Goal: Task Accomplishment & Management: Use online tool/utility

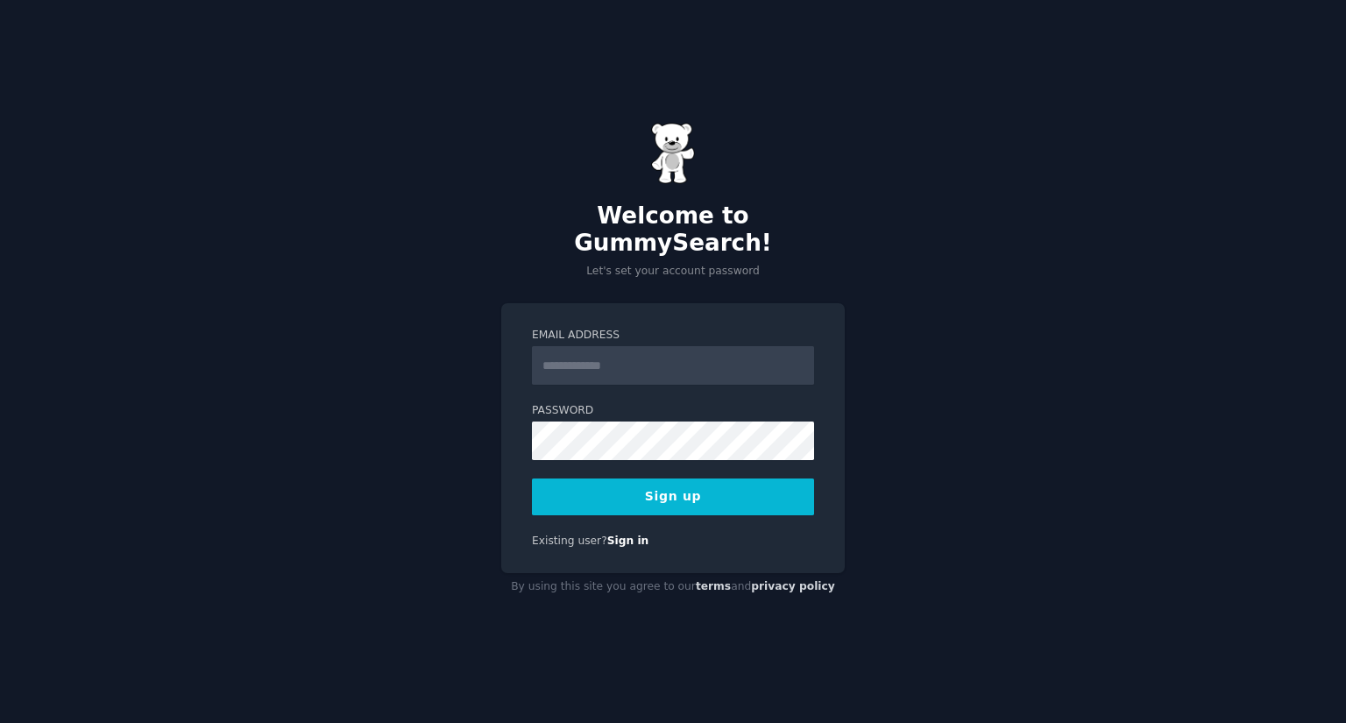
click at [589, 351] on input "Email Address" at bounding box center [673, 365] width 282 height 39
click at [438, 322] on div "Welcome to GummySearch! Let's set your account password Email Address Password …" at bounding box center [673, 361] width 1346 height 723
click at [572, 346] on input "Email Address" at bounding box center [673, 365] width 282 height 39
type input "**********"
click at [682, 485] on button "Sign up" at bounding box center [673, 497] width 282 height 37
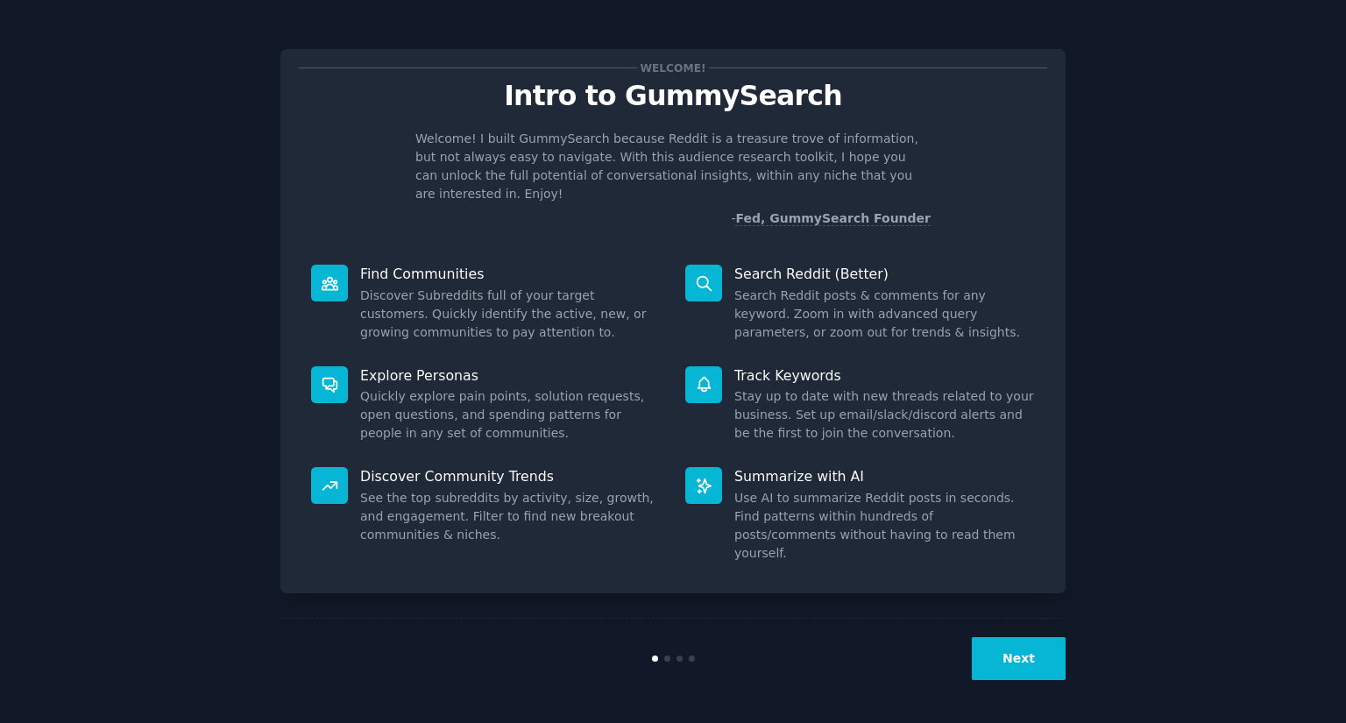
click at [1028, 662] on button "Next" at bounding box center [1019, 658] width 94 height 43
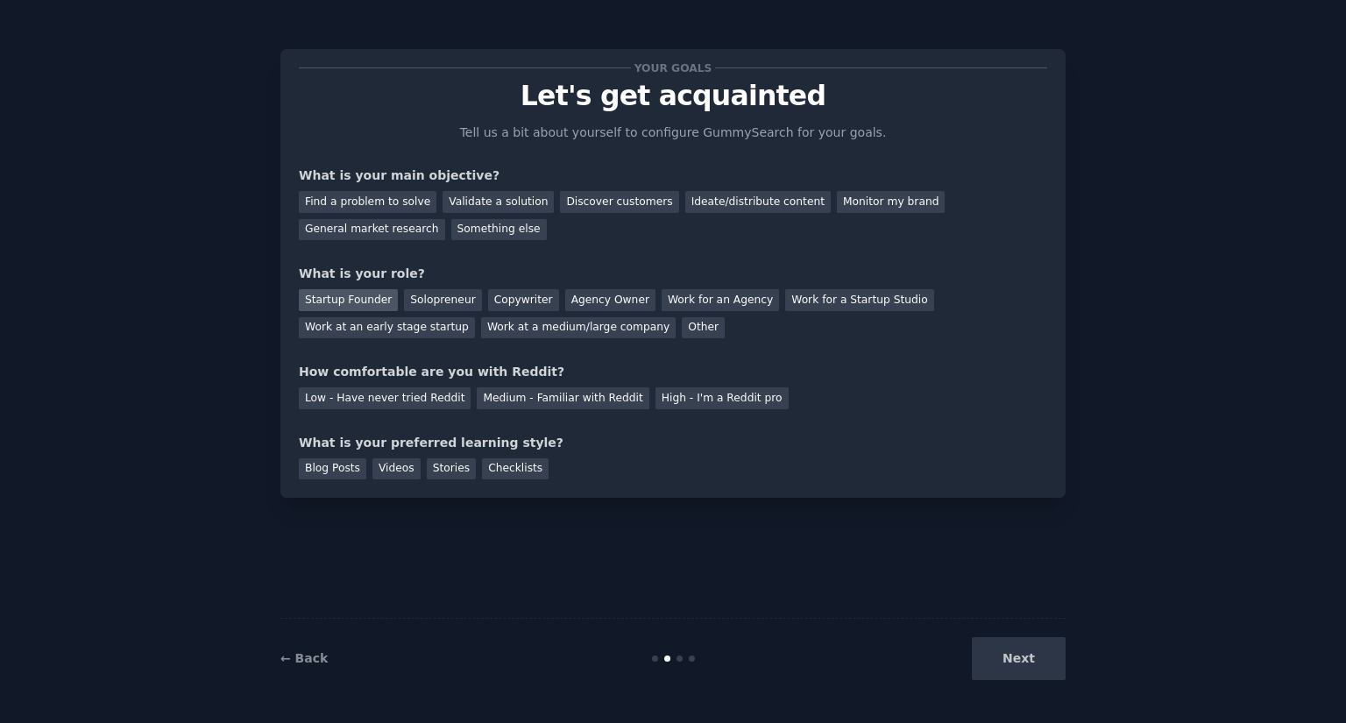
click at [349, 301] on div "Startup Founder" at bounding box center [348, 300] width 99 height 22
click at [397, 399] on div "Low - Have never tried Reddit" at bounding box center [385, 398] width 172 height 22
click at [313, 470] on div "Blog Posts" at bounding box center [332, 469] width 67 height 22
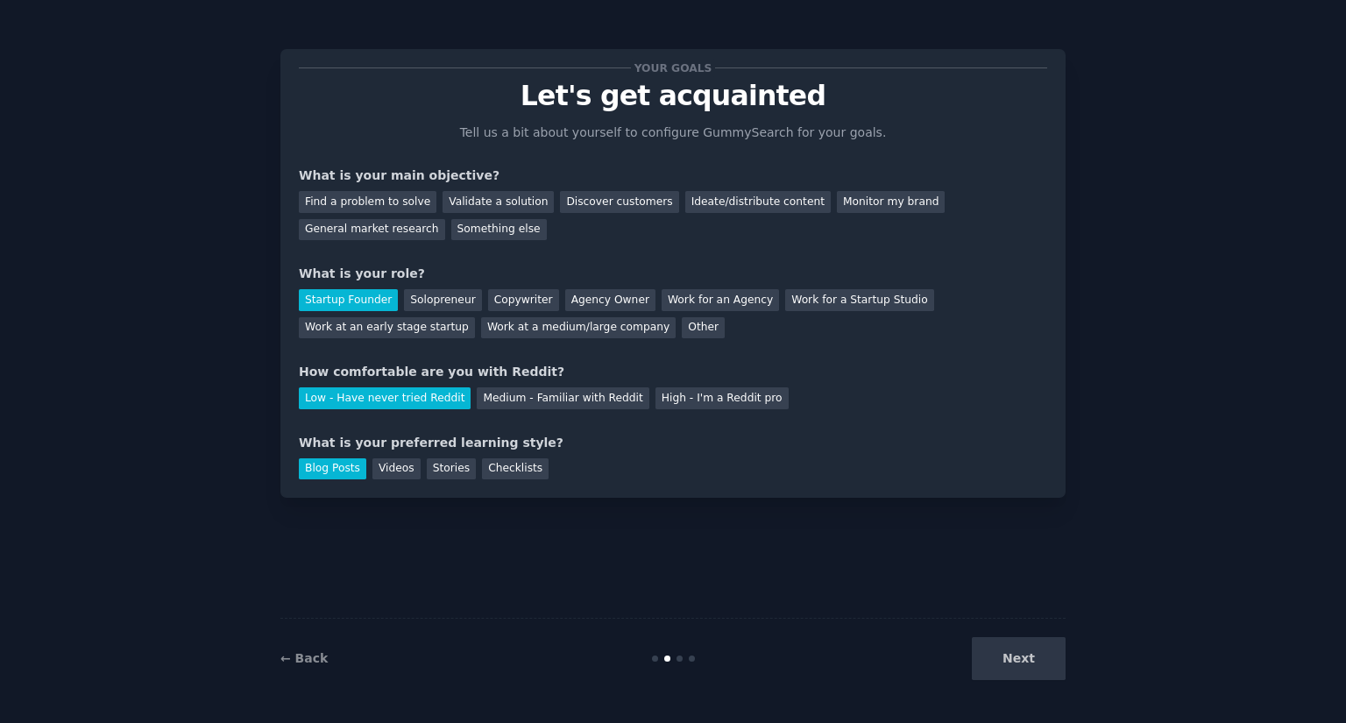
click at [1021, 671] on div "Next" at bounding box center [935, 658] width 262 height 43
click at [593, 202] on div "Discover customers" at bounding box center [619, 202] width 118 height 22
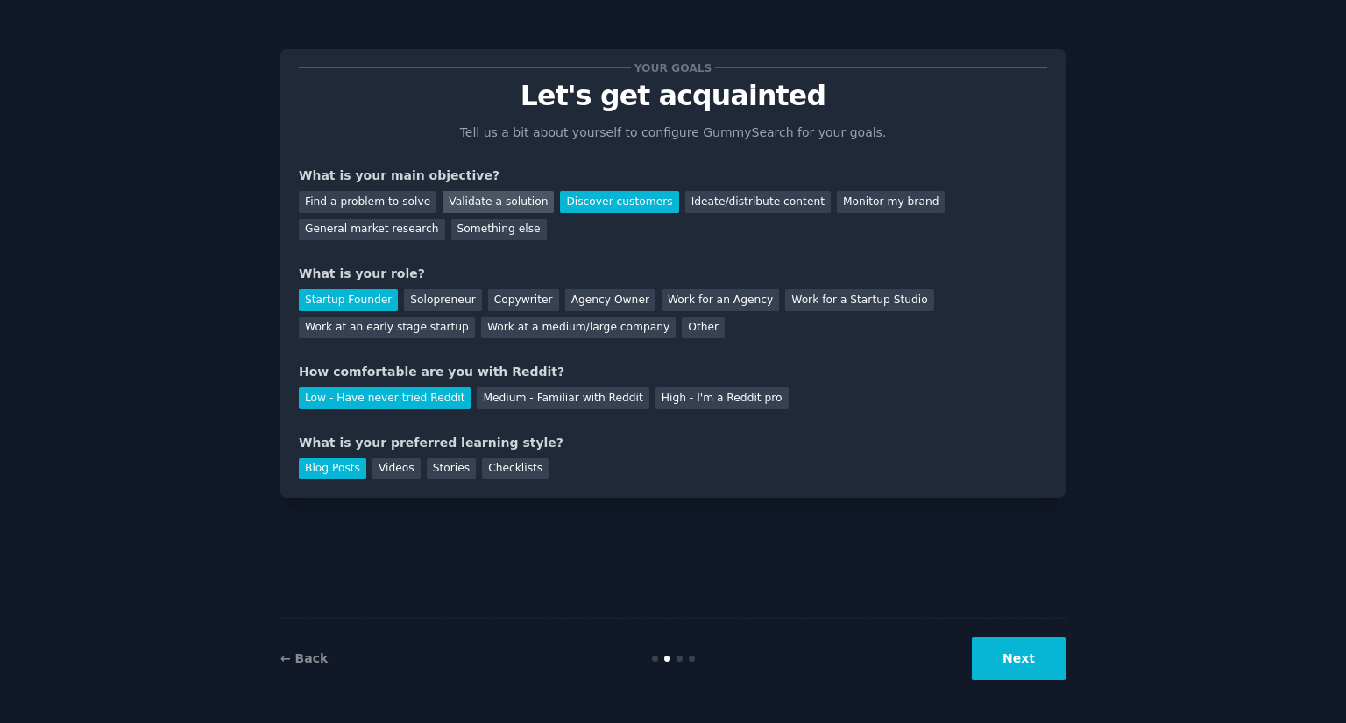
click at [501, 201] on div "Validate a solution" at bounding box center [498, 202] width 111 height 22
click at [445, 219] on div "General market research" at bounding box center [372, 230] width 146 height 22
click at [1043, 660] on button "Next" at bounding box center [1019, 658] width 94 height 43
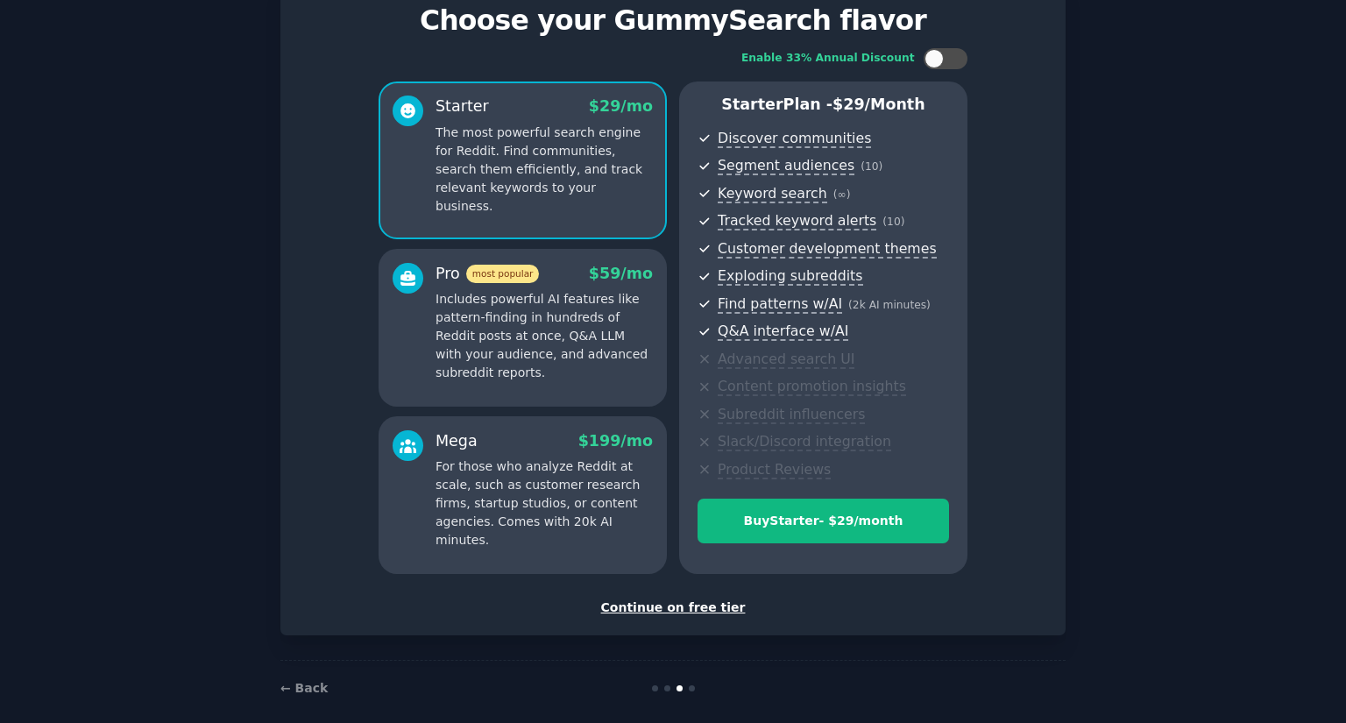
scroll to position [92, 0]
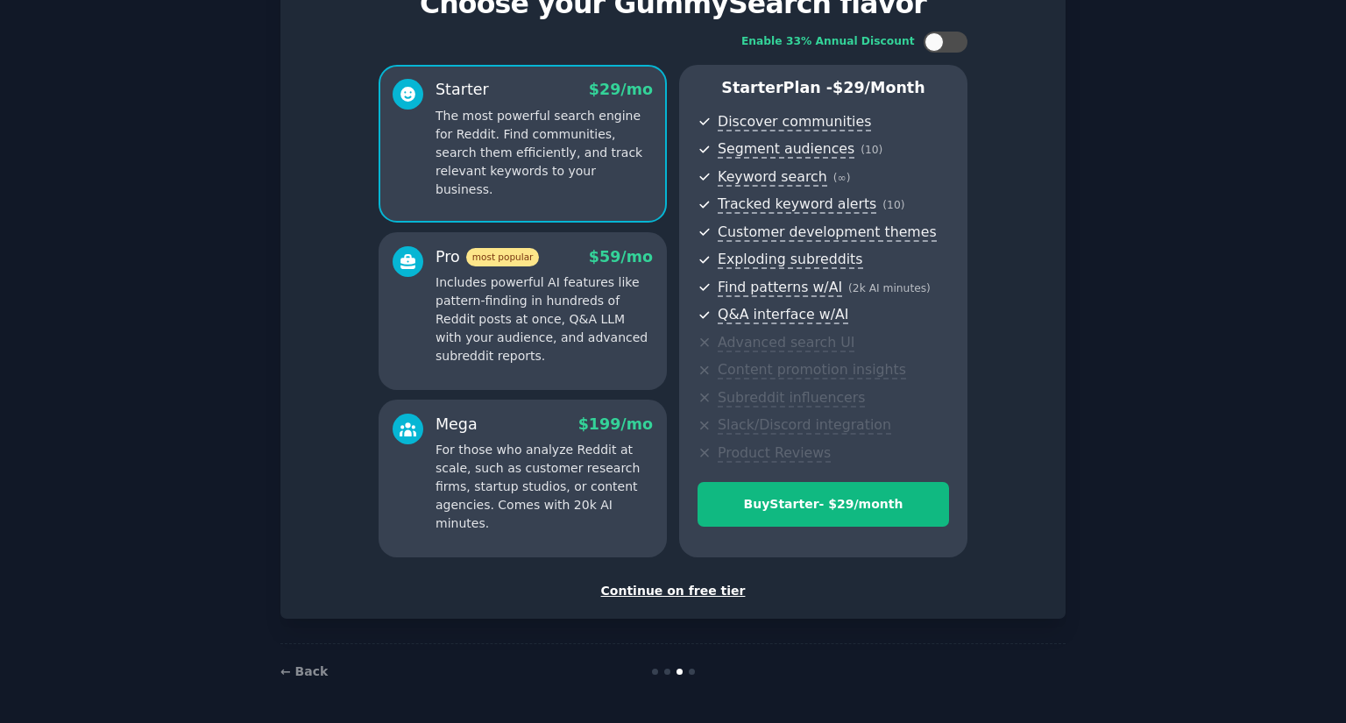
click at [650, 597] on div "Continue on free tier" at bounding box center [673, 591] width 749 height 18
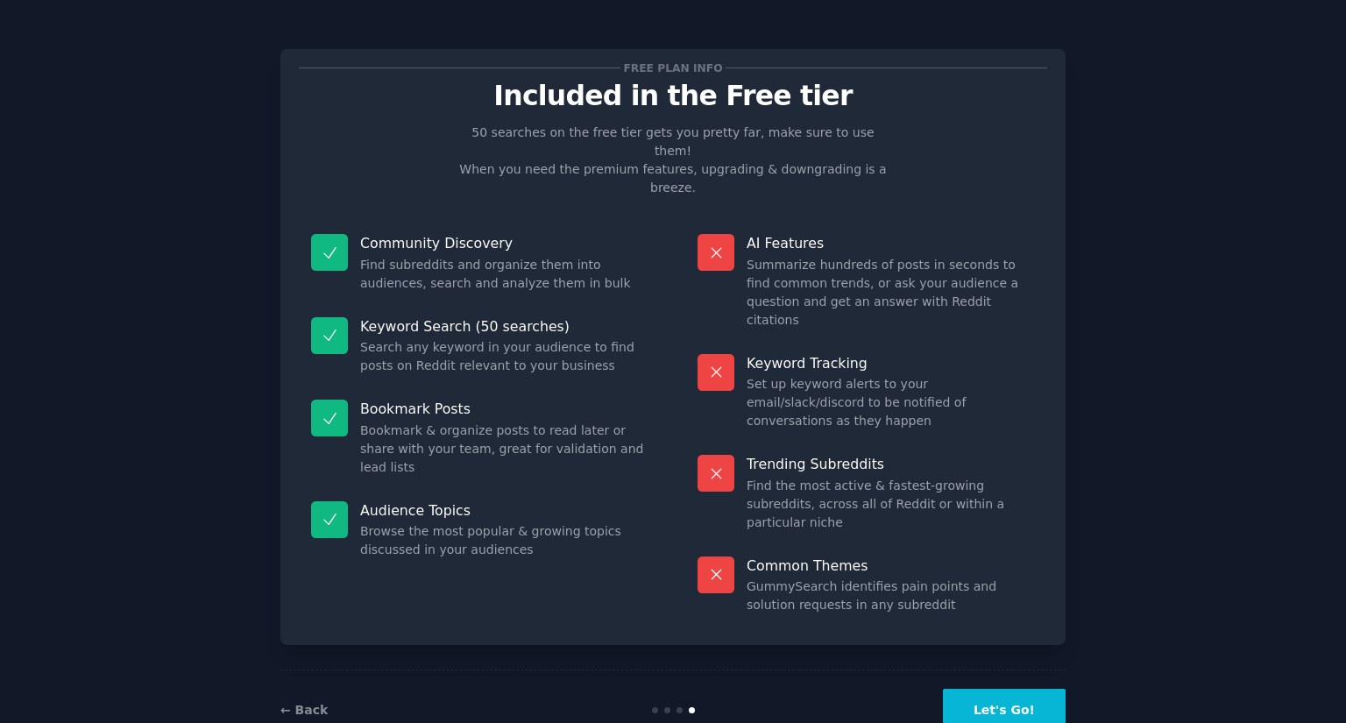
click at [1013, 689] on button "Let's Go!" at bounding box center [1004, 710] width 123 height 43
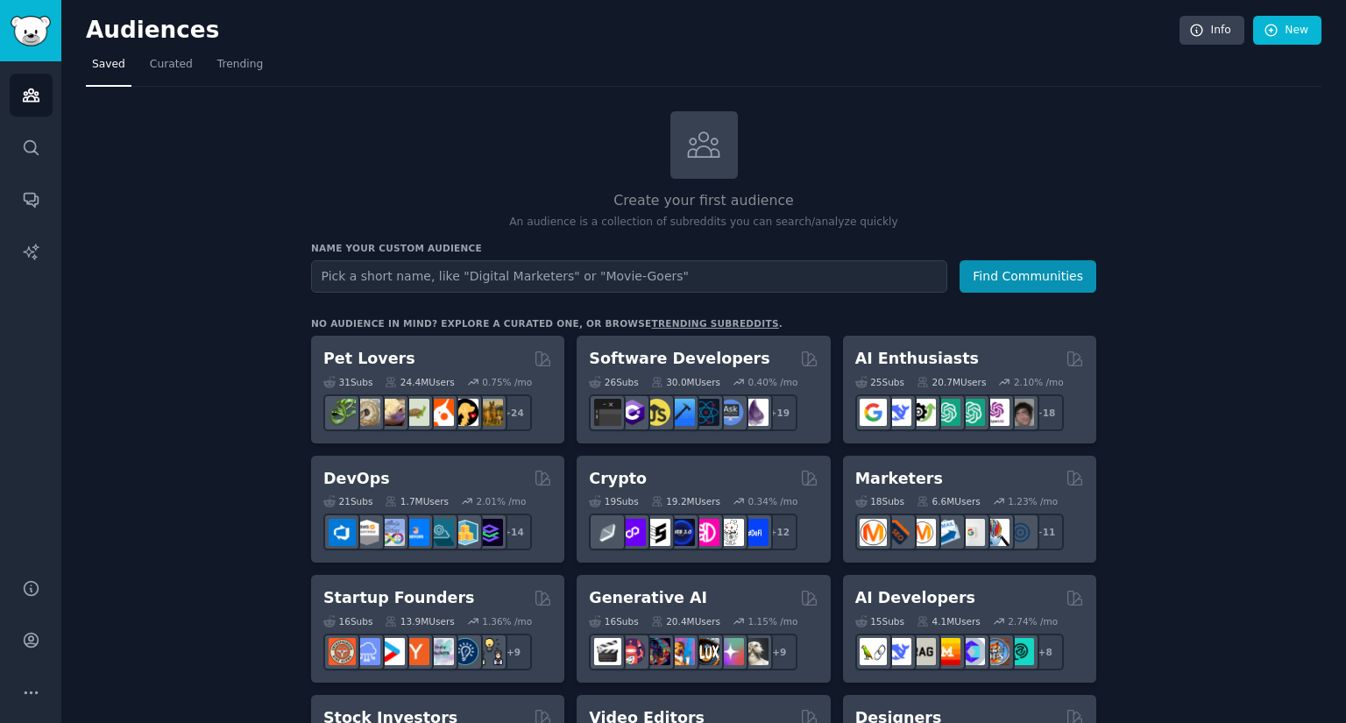
click at [451, 274] on input "text" at bounding box center [629, 276] width 636 height 32
type input "n"
type input "remote year"
click at [960, 260] on button "Find Communities" at bounding box center [1028, 276] width 137 height 32
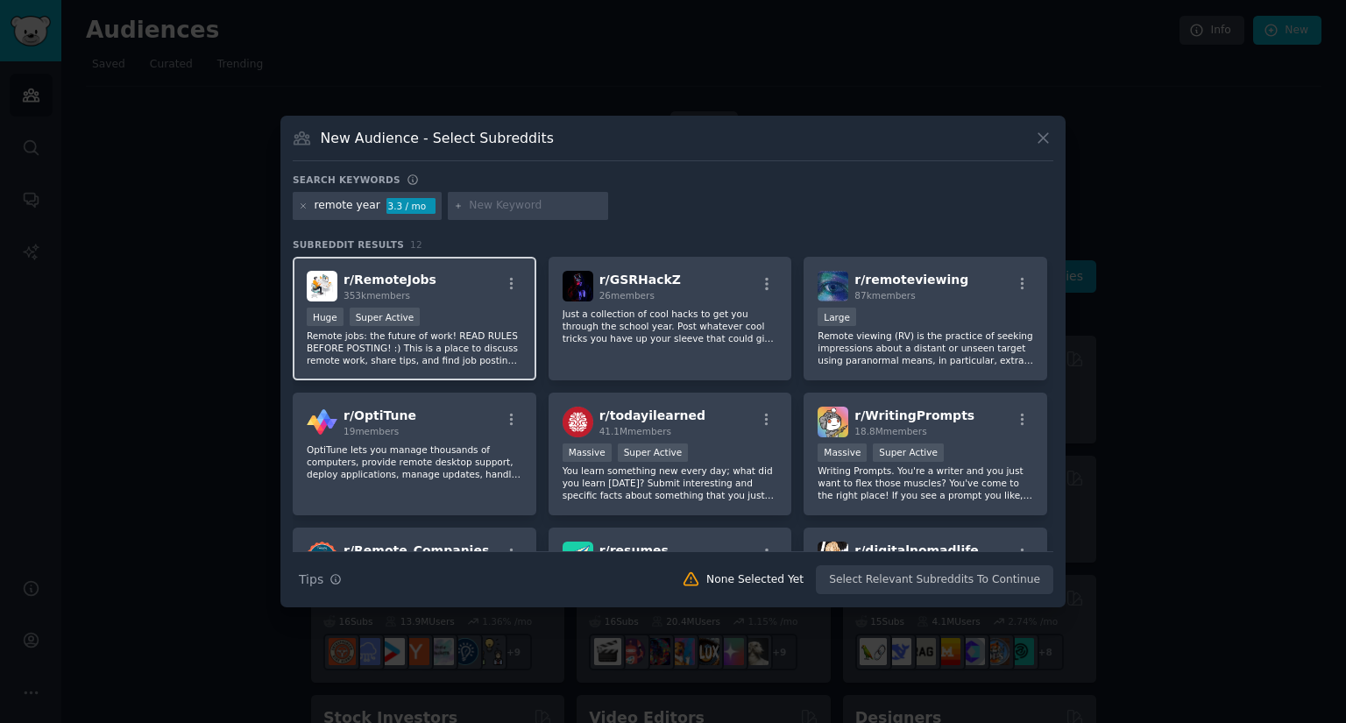
scroll to position [121, 0]
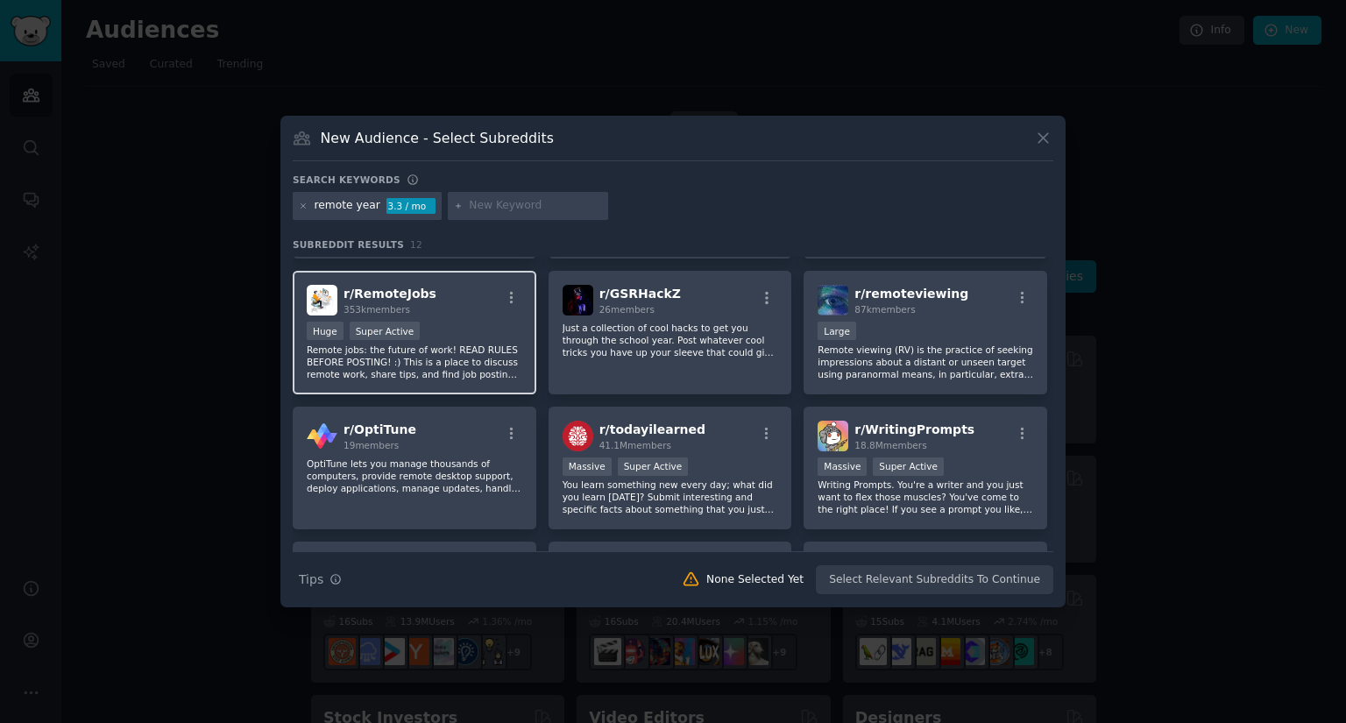
click at [428, 355] on p "Remote jobs: the future of work! READ RULES BEFORE POSTING! :) This is a place …" at bounding box center [415, 362] width 216 height 37
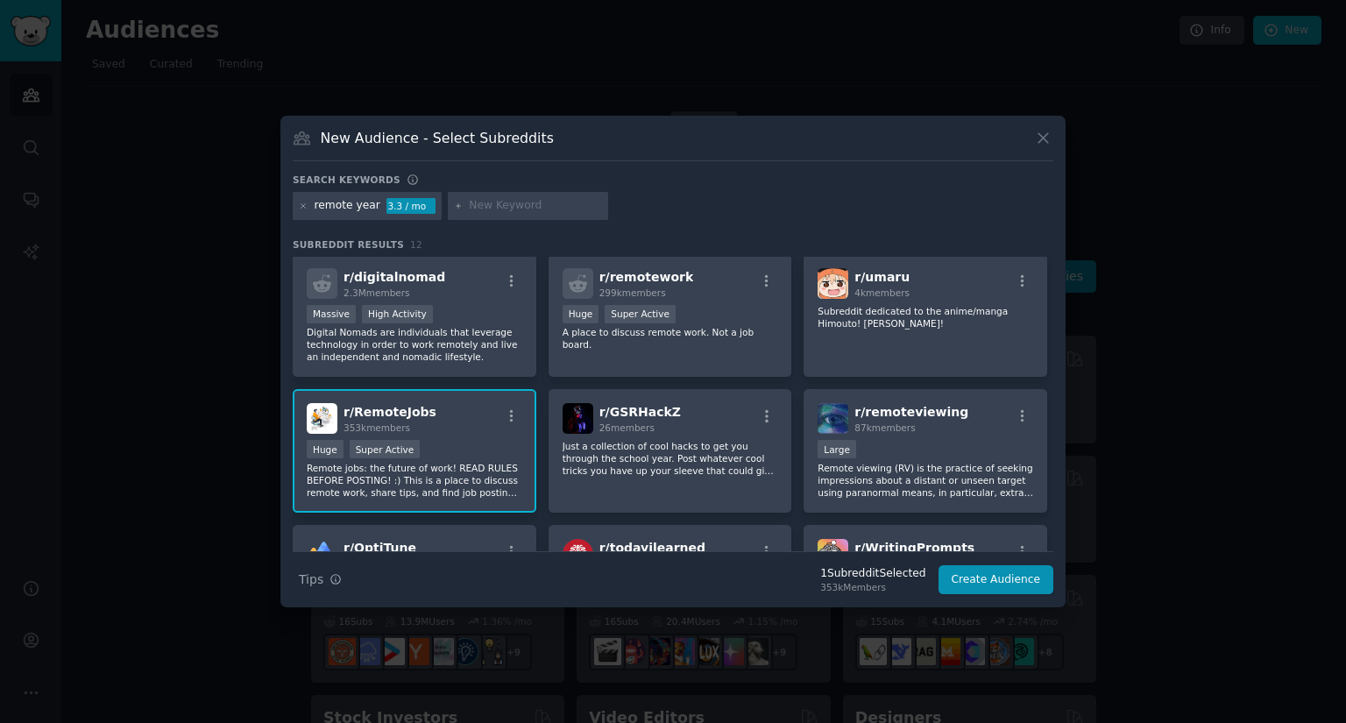
scroll to position [0, 0]
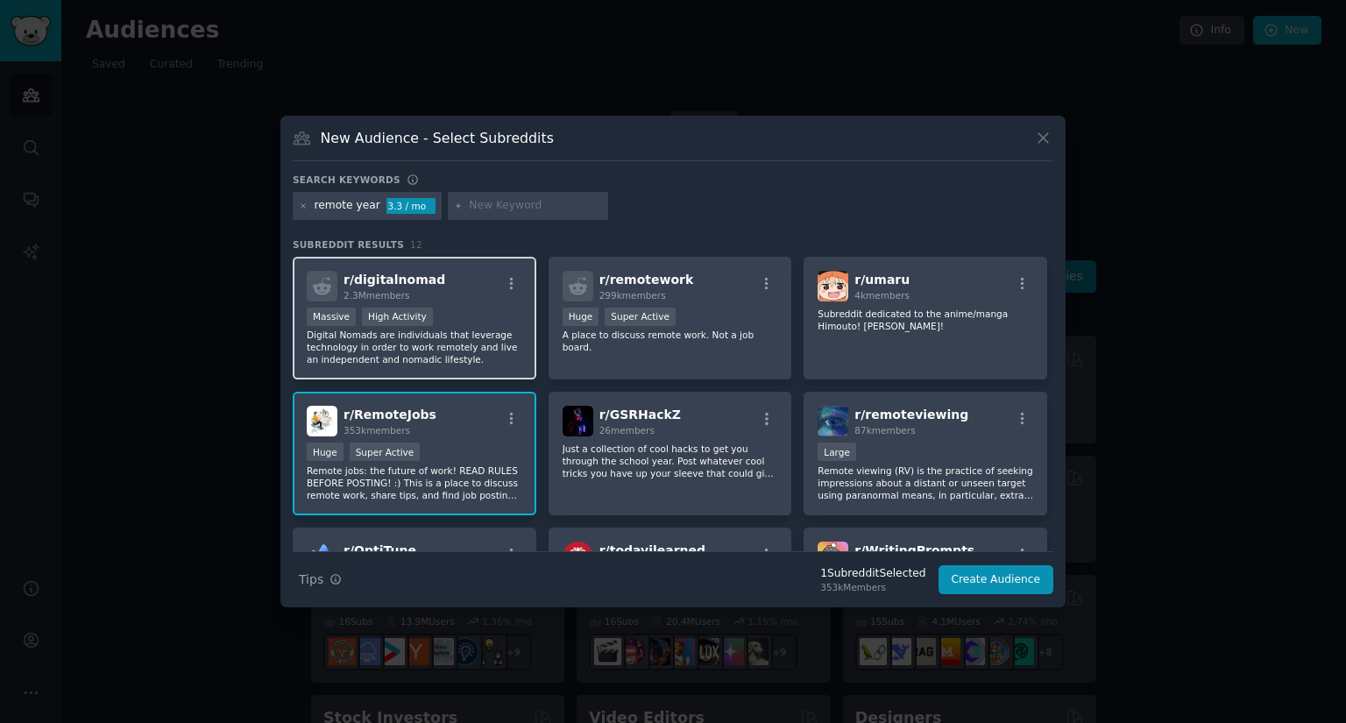
click at [461, 336] on p "Digital Nomads are individuals that leverage technology in order to work remote…" at bounding box center [415, 347] width 216 height 37
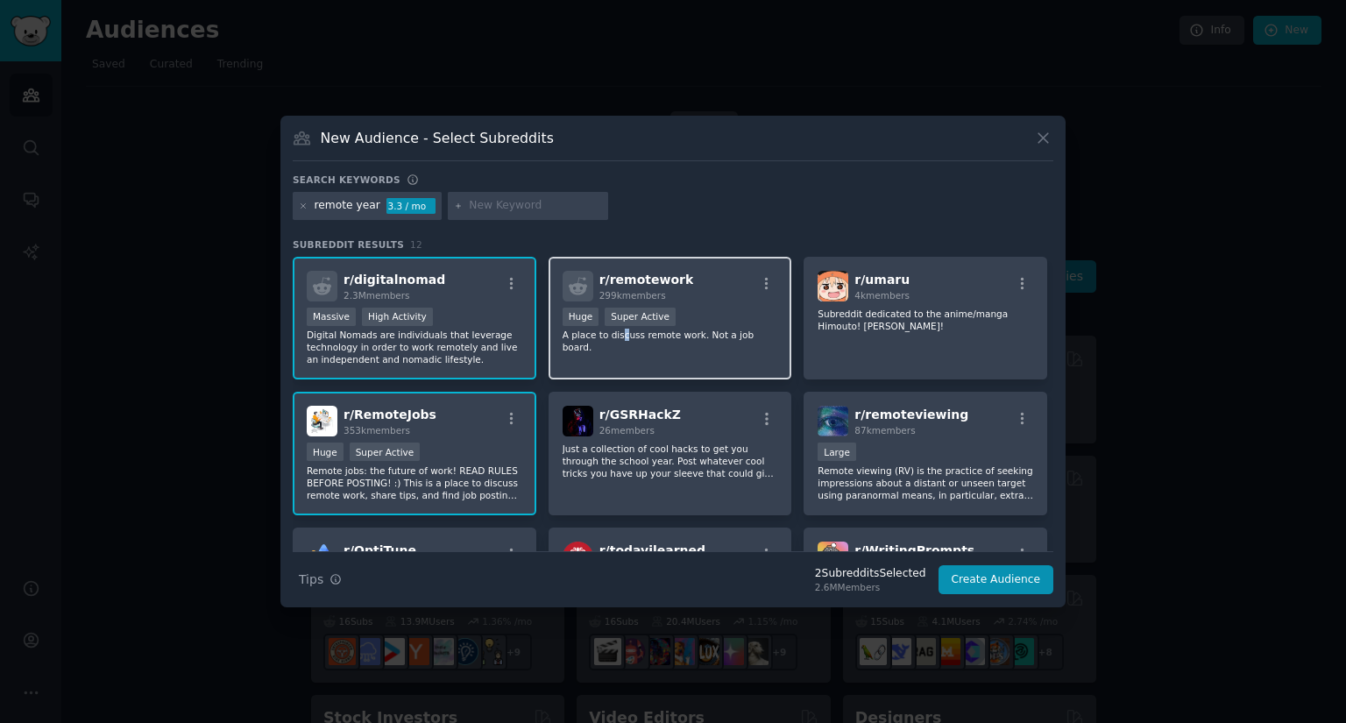
click at [621, 348] on div "r/ remotework 299k members 100,000 - 1,000,000 members Huge Super Active A plac…" at bounding box center [671, 319] width 244 height 124
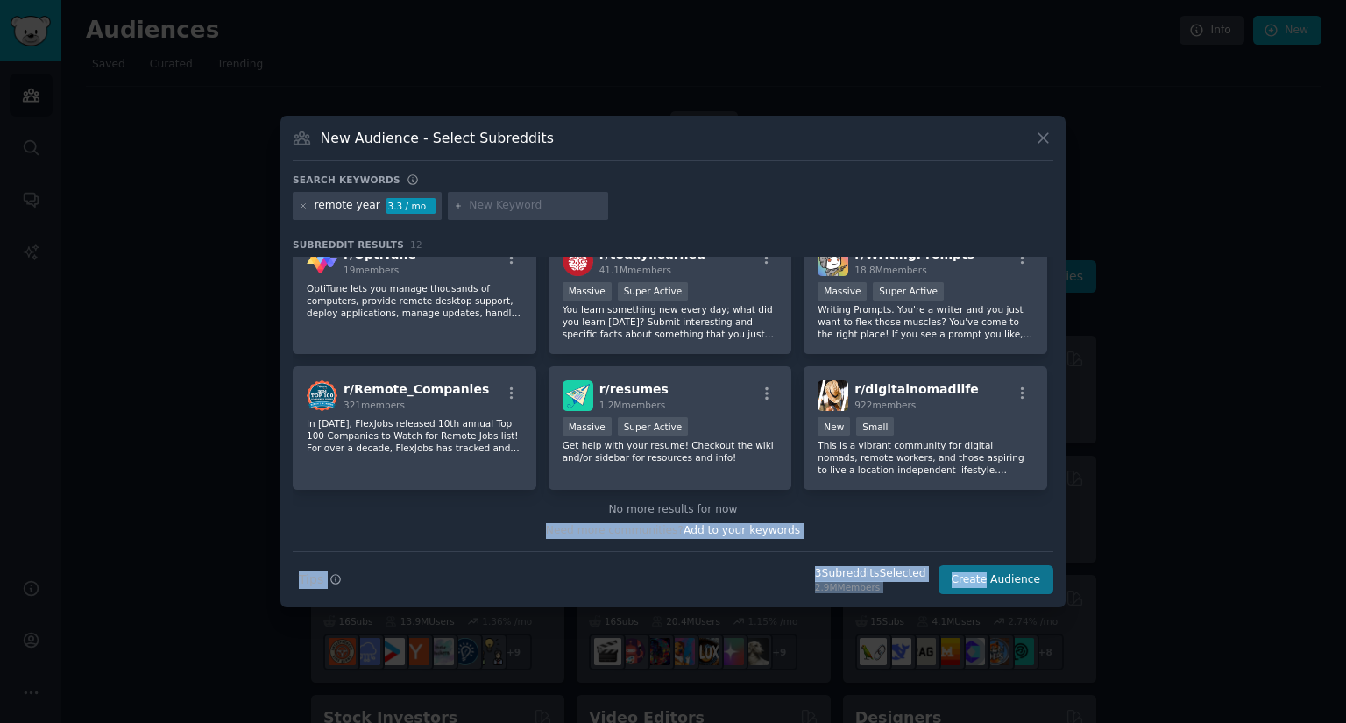
drag, startPoint x: 833, startPoint y: 515, endPoint x: 989, endPoint y: 581, distance: 169.3
click at [989, 581] on div "Search keywords remote year 3.3 / mo Subreddit Results 12 r/ digitalnomad 2.3M …" at bounding box center [673, 385] width 761 height 422
click at [841, 541] on div "No more results for now Need more communities? Add to your keywords" at bounding box center [673, 520] width 761 height 61
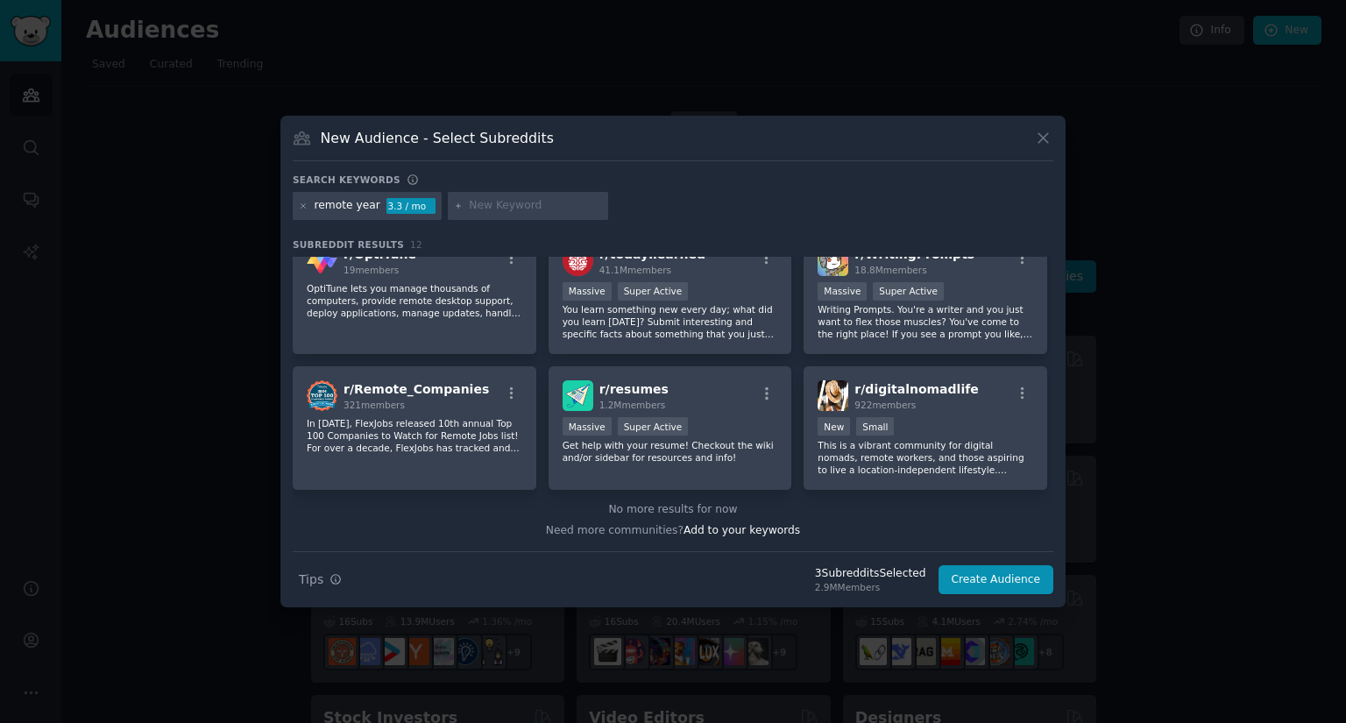
click at [509, 201] on input "text" at bounding box center [535, 206] width 133 height 16
type input "a"
type input "work abroad"
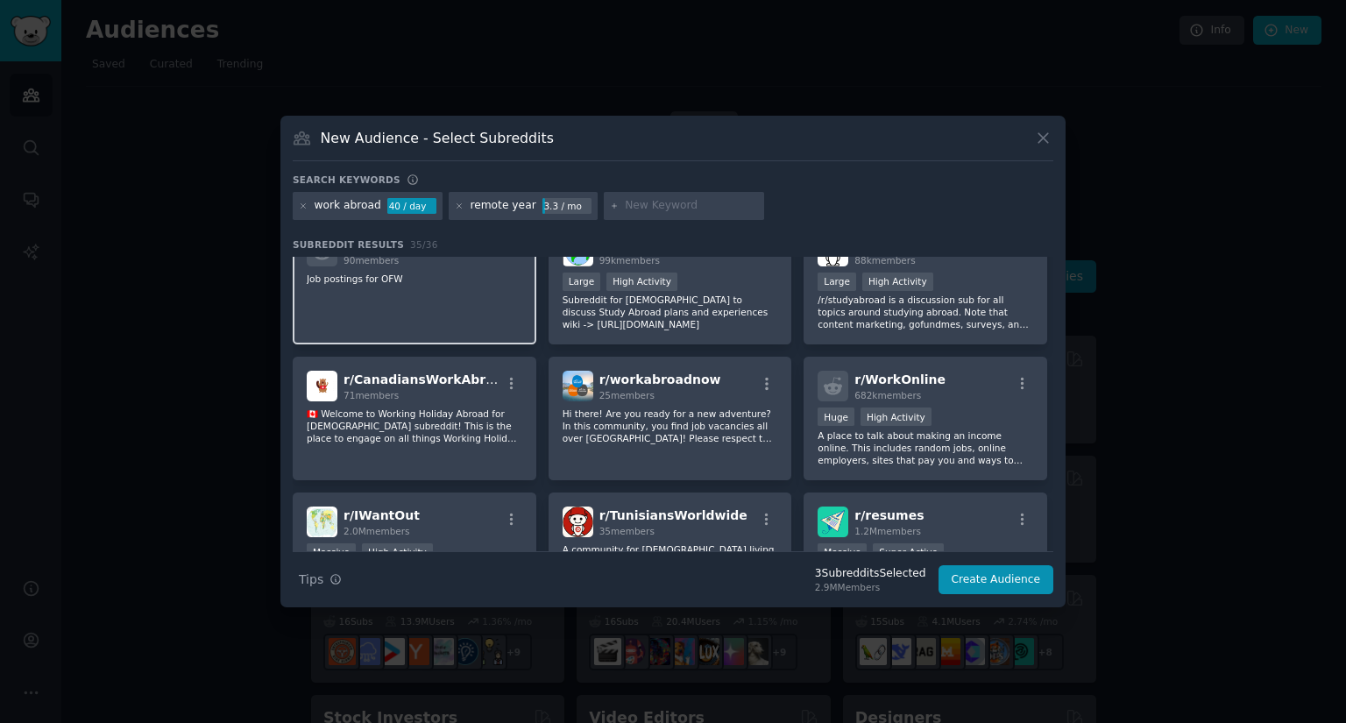
scroll to position [526, 0]
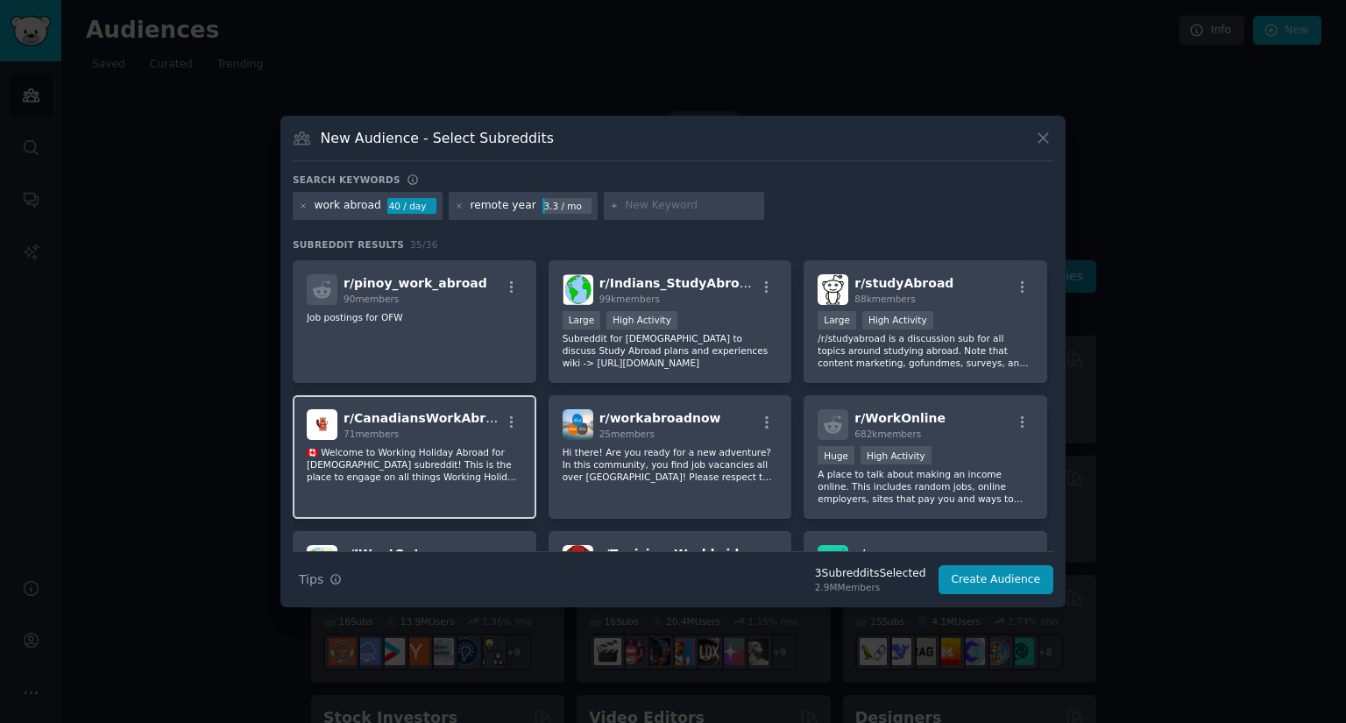
click at [468, 445] on div "r/ CanadiansWorkAbroad 71 members 🇨🇦 Welcome to Working Holiday Abroad for [DEM…" at bounding box center [415, 457] width 244 height 124
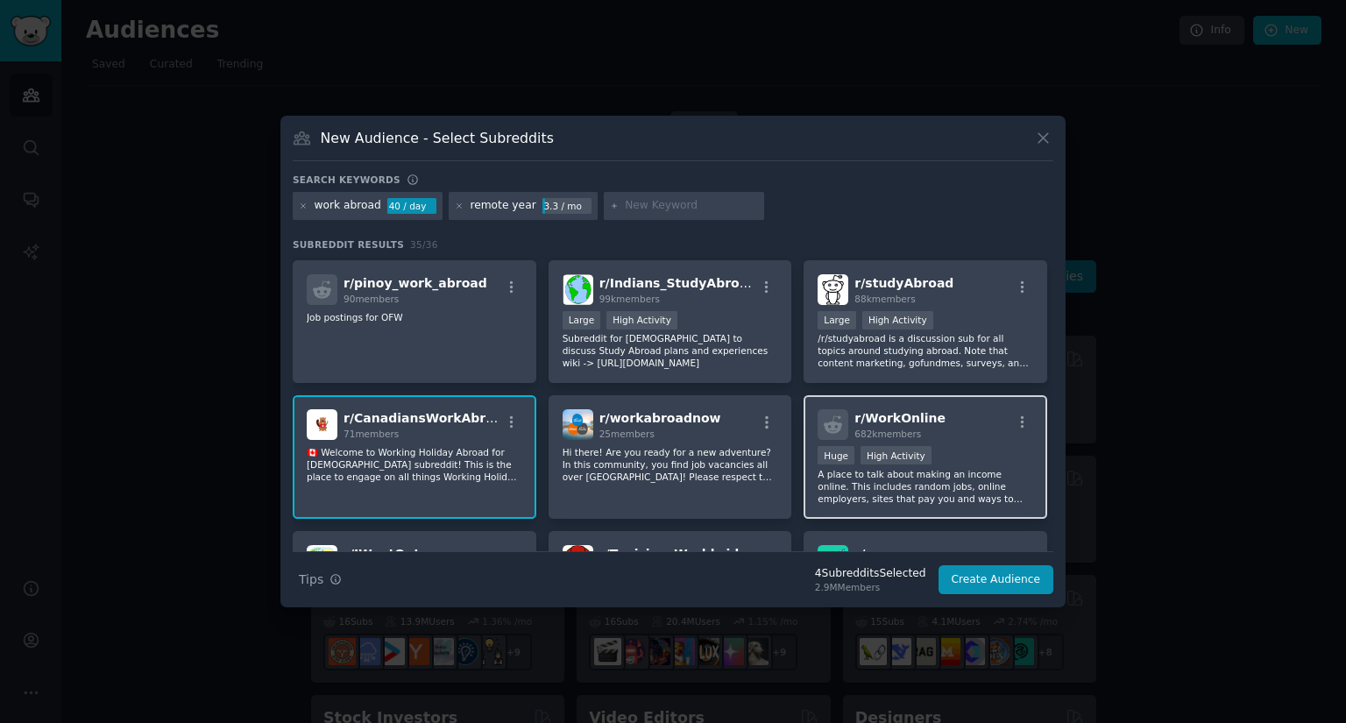
click at [975, 450] on div ">= 80th percentile for submissions / day Huge High Activity" at bounding box center [926, 457] width 216 height 22
click at [958, 449] on div ">= 80th percentile for submissions / day Huge High Activity" at bounding box center [926, 457] width 216 height 22
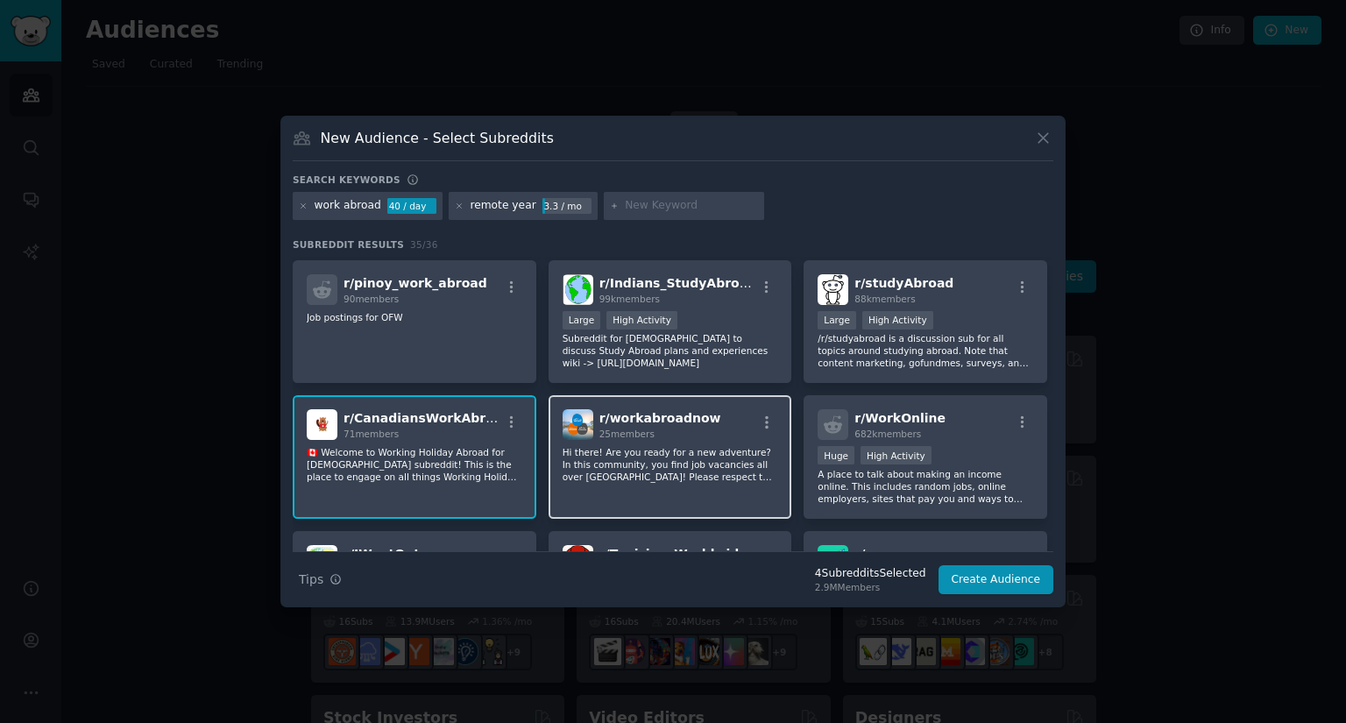
click at [677, 456] on p "Hi there! Are you ready for a new adventure? In this community, you find job va…" at bounding box center [671, 464] width 216 height 37
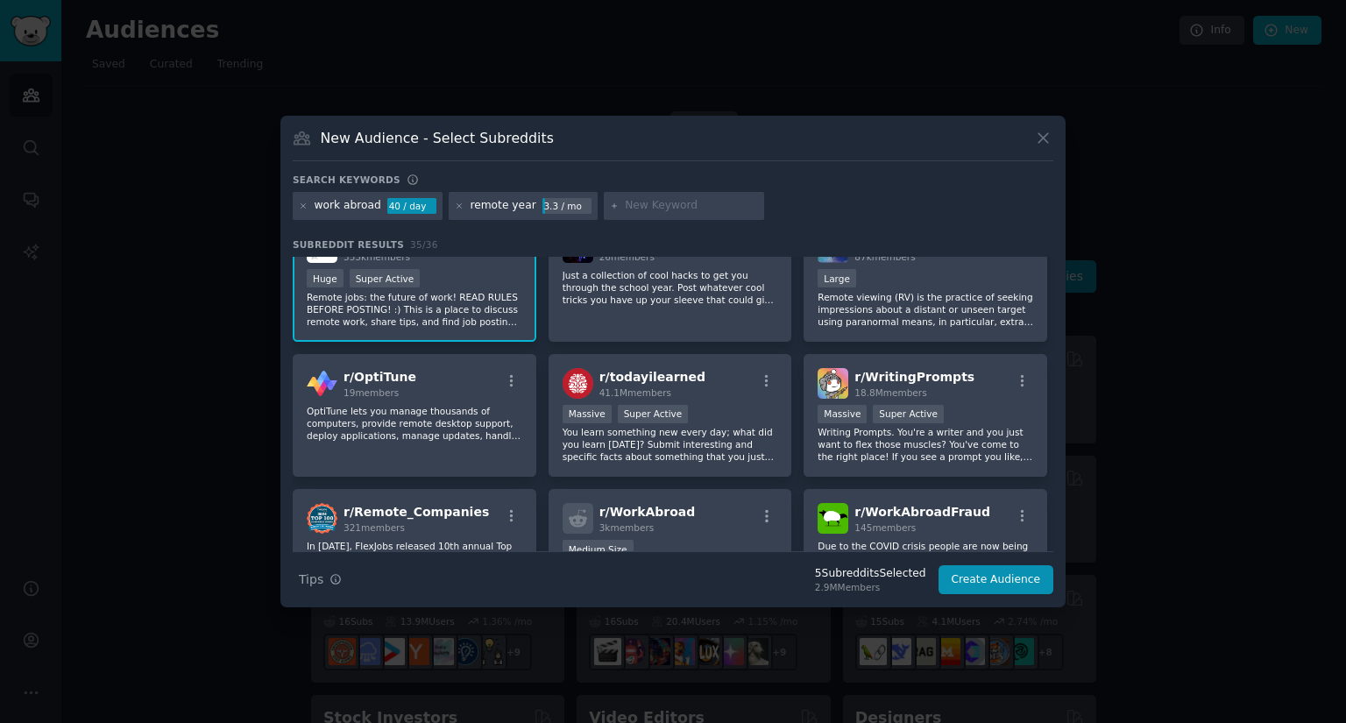
scroll to position [88, 0]
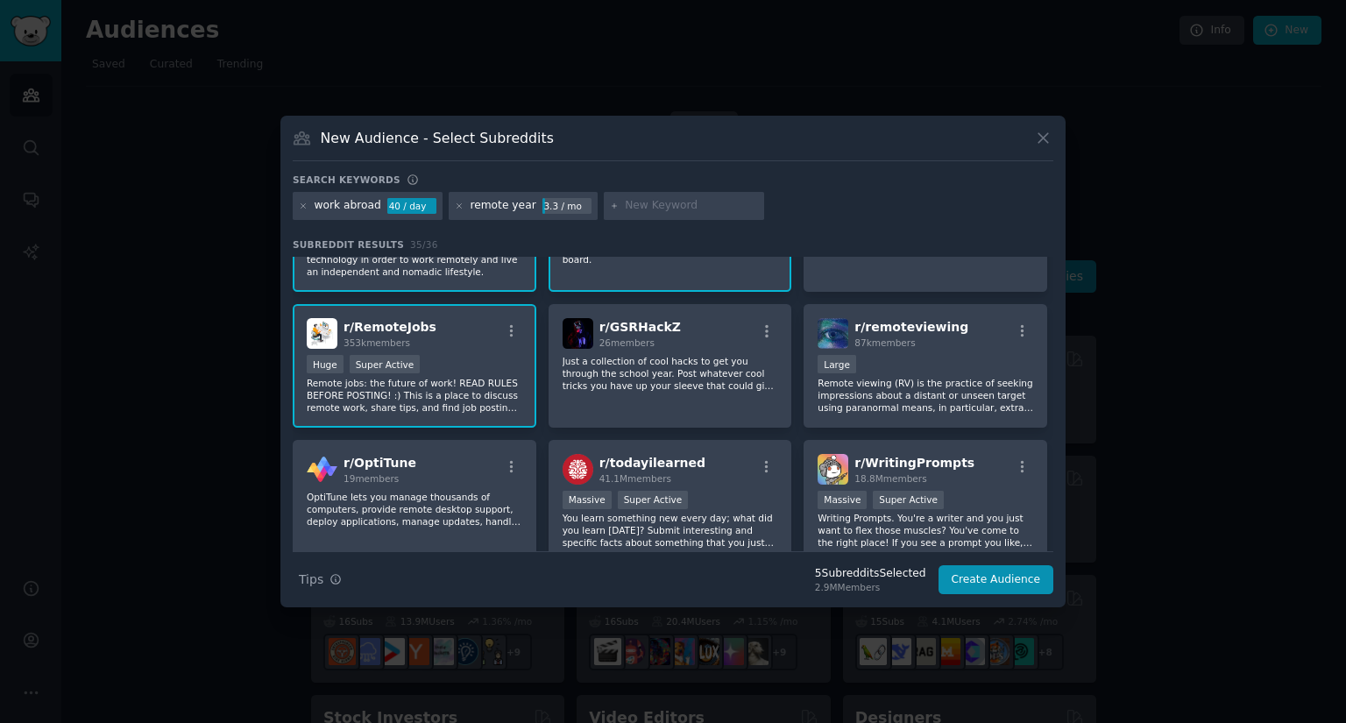
click at [634, 206] on input "text" at bounding box center [691, 206] width 133 height 16
type input "q"
type input "work and travel"
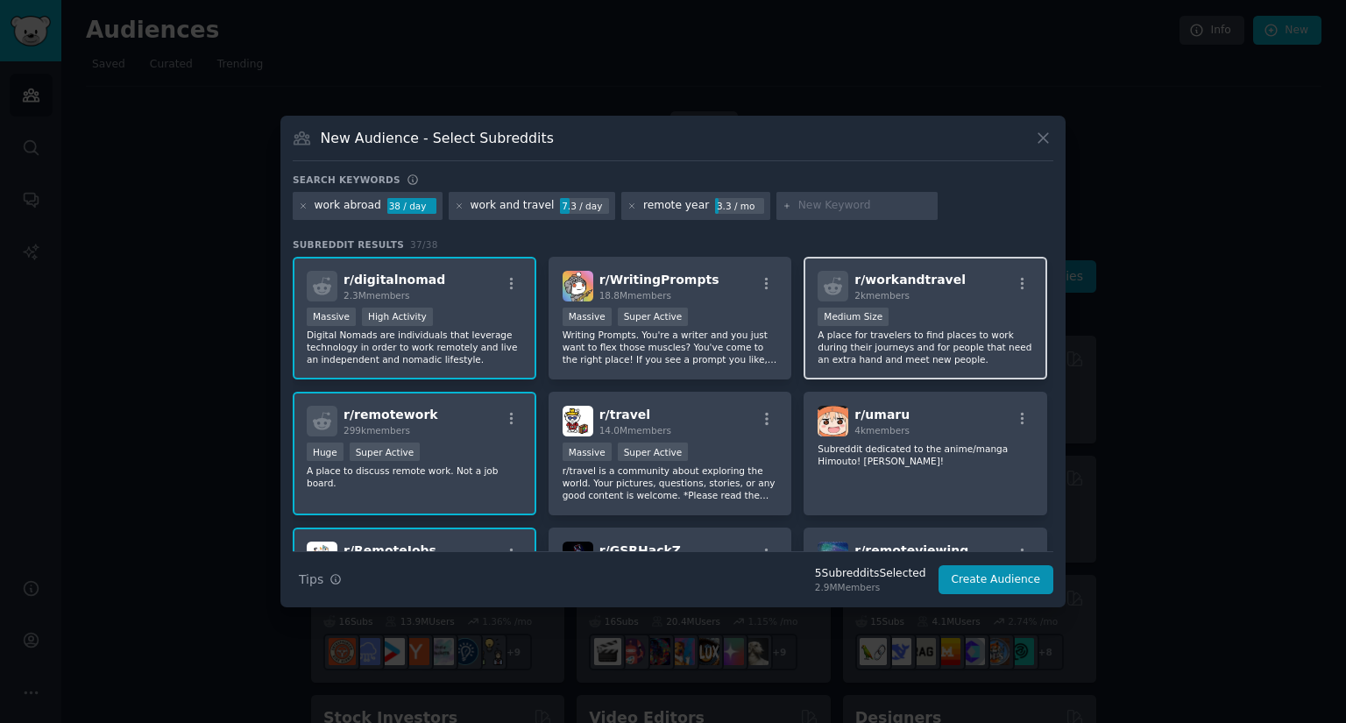
click at [943, 343] on p "A place for travelers to find places to work during their journeys and for peop…" at bounding box center [926, 347] width 216 height 37
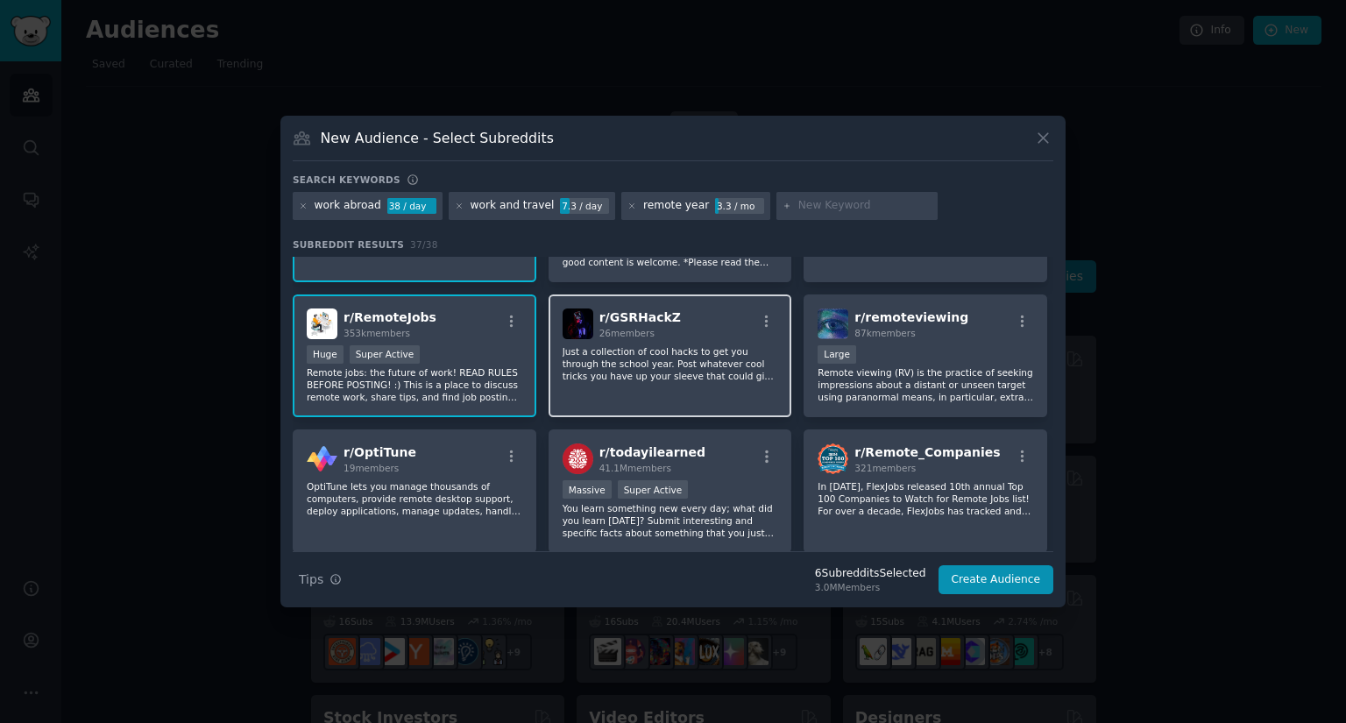
scroll to position [263, 0]
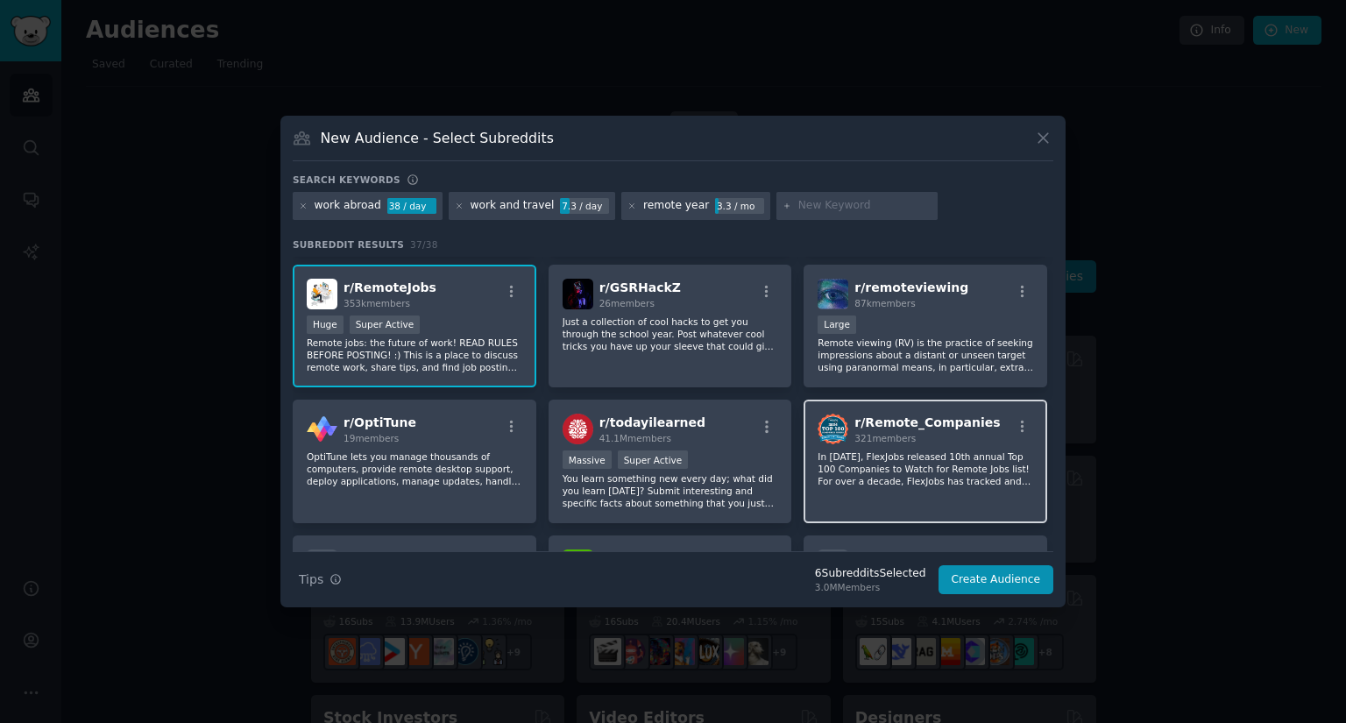
click at [880, 465] on p "In [DATE], FlexJobs released 10th annual Top 100 Companies to Watch for Remote …" at bounding box center [926, 469] width 216 height 37
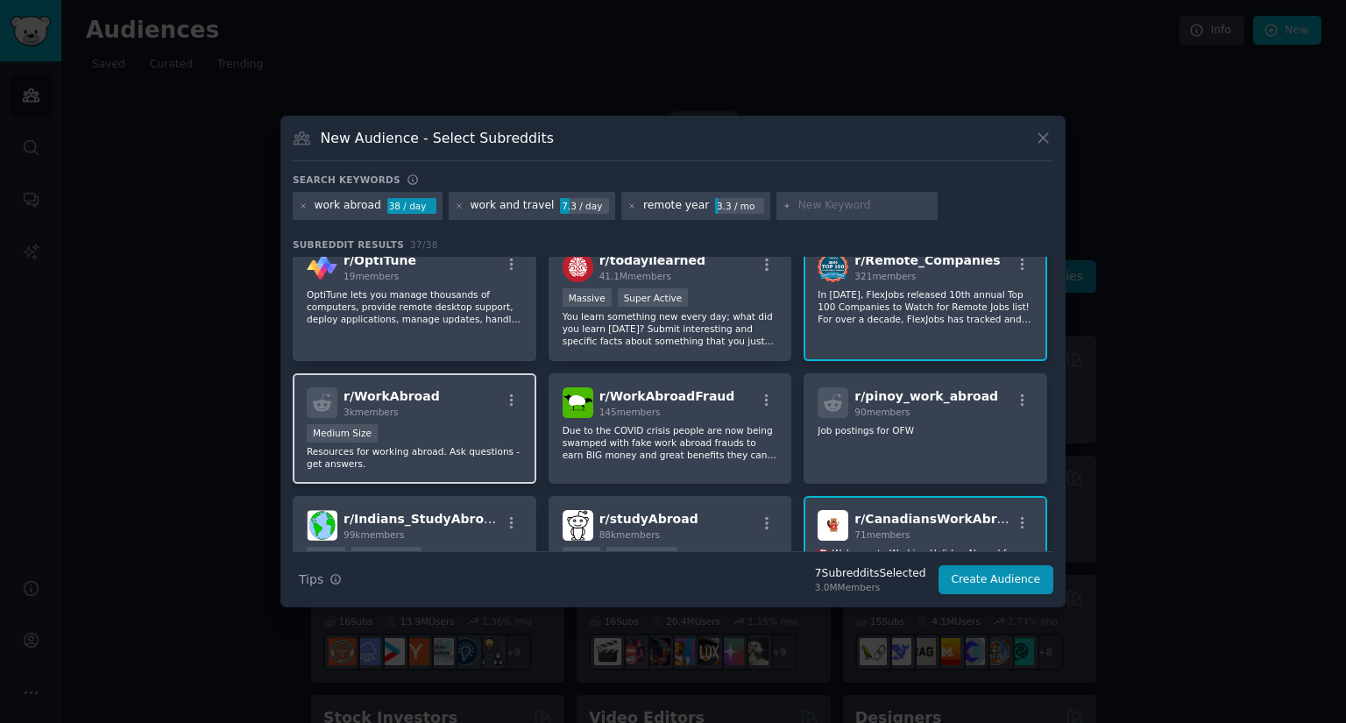
scroll to position [438, 0]
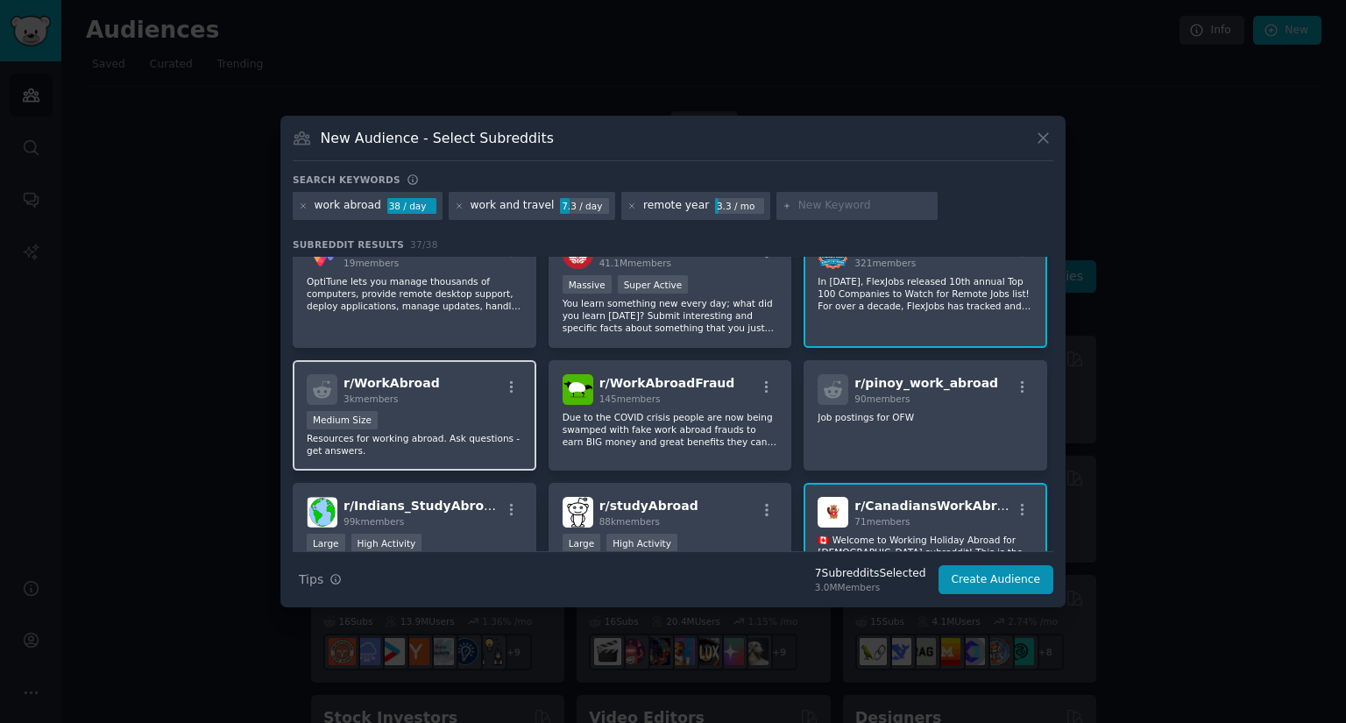
click at [456, 414] on div "1000 - 10,000 members Medium Size" at bounding box center [415, 422] width 216 height 22
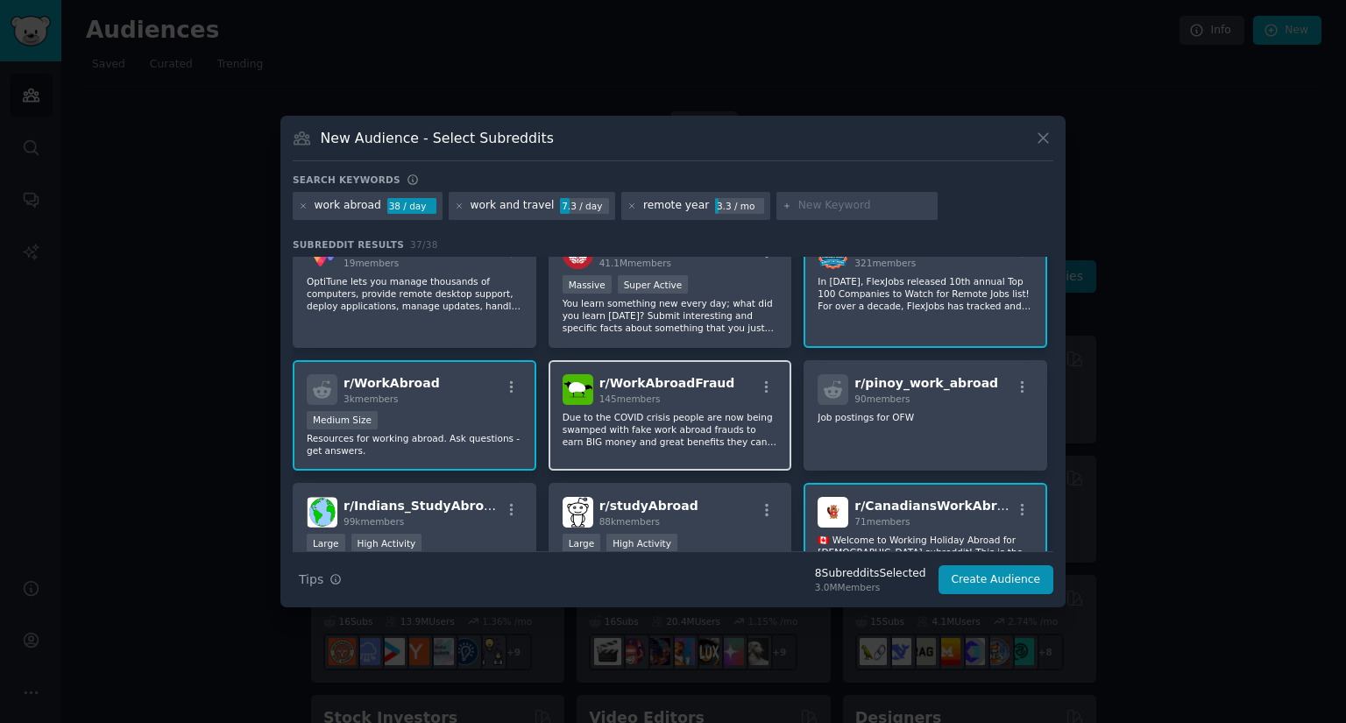
click at [706, 423] on p "Due to the COVID crisis people are now being swamped with fake work abroad frau…" at bounding box center [671, 429] width 216 height 37
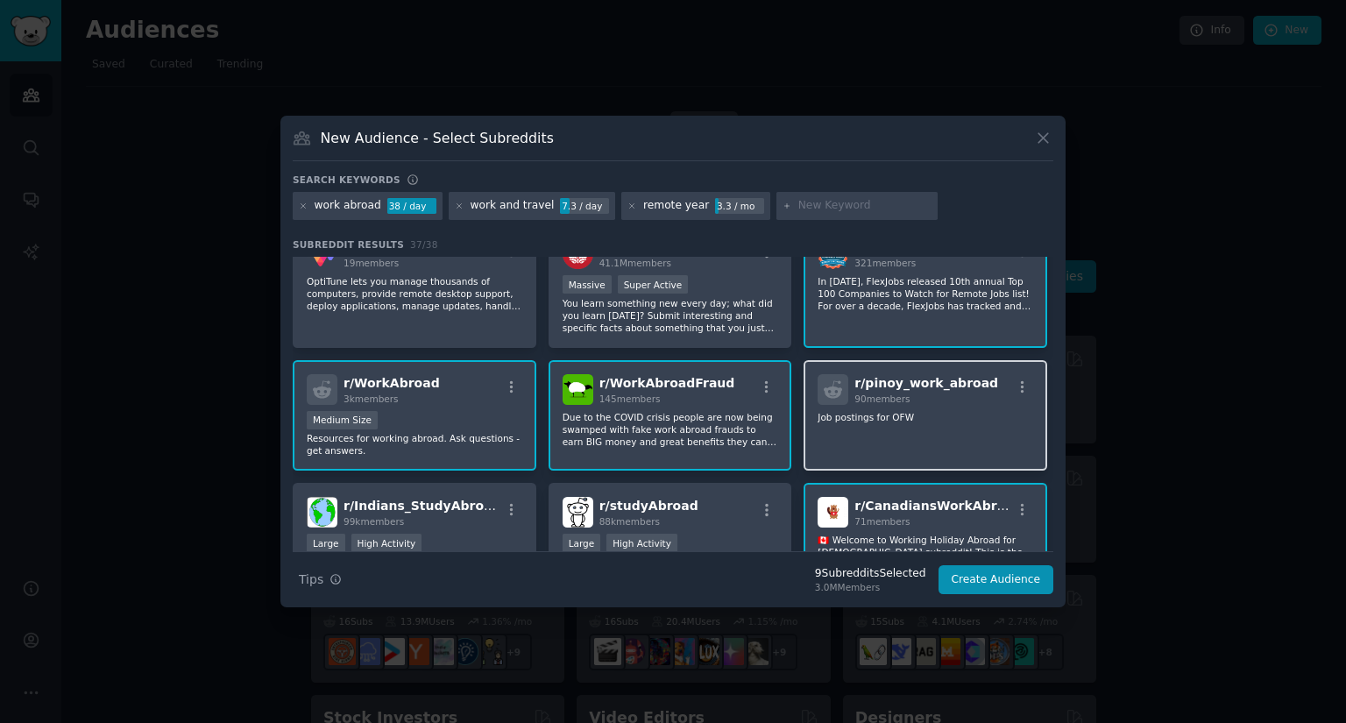
scroll to position [526, 0]
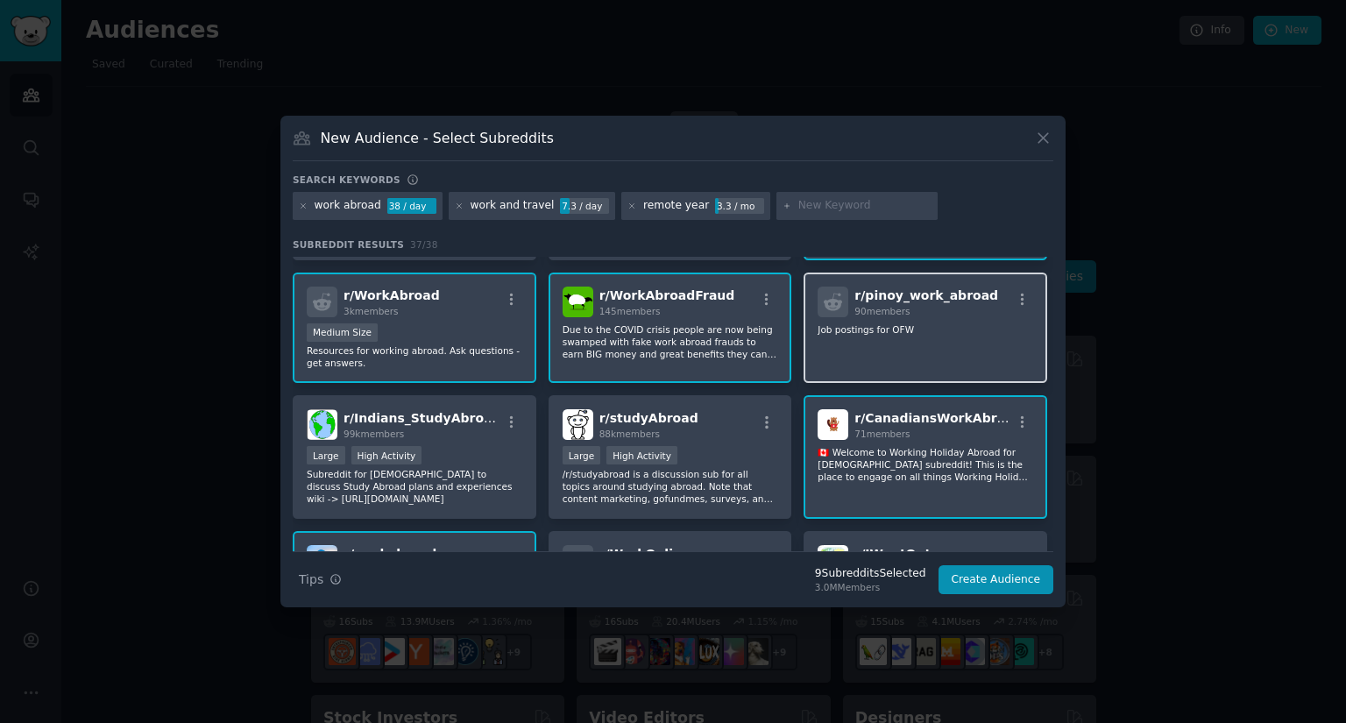
click at [898, 335] on p "Job postings for OFW" at bounding box center [926, 329] width 216 height 12
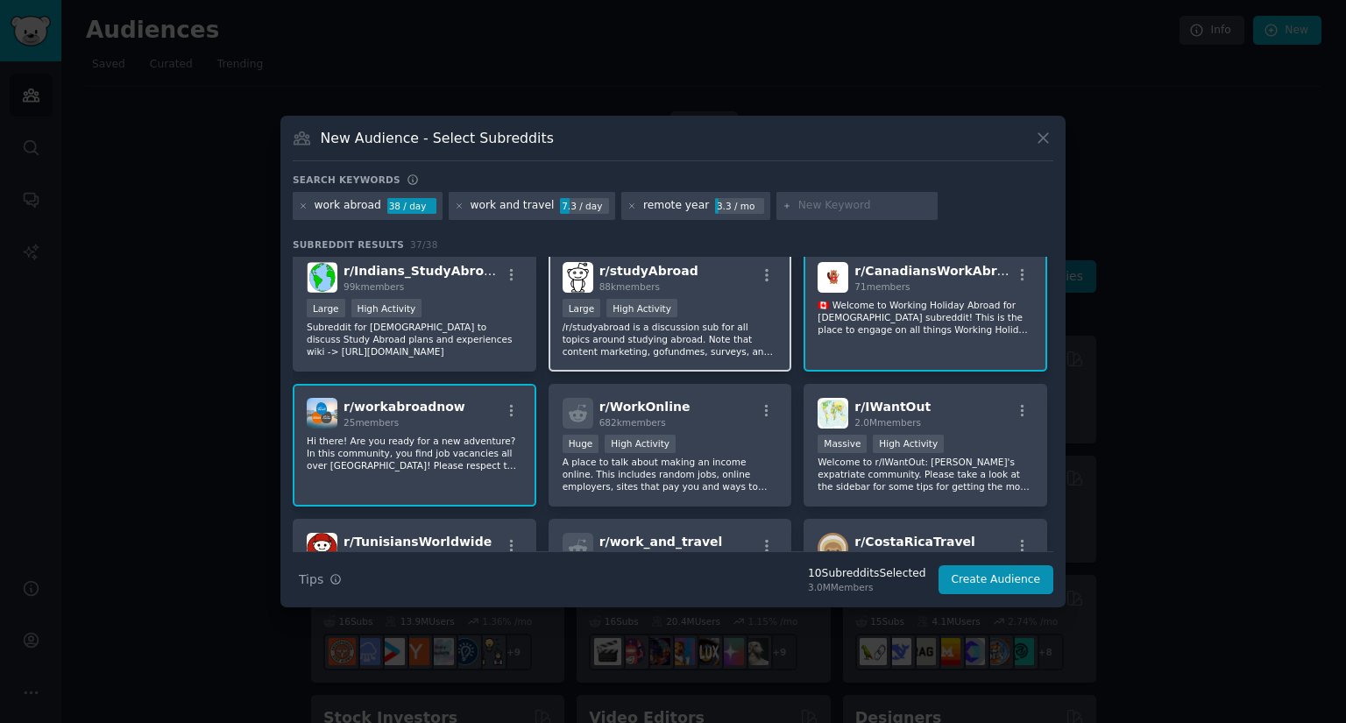
scroll to position [701, 0]
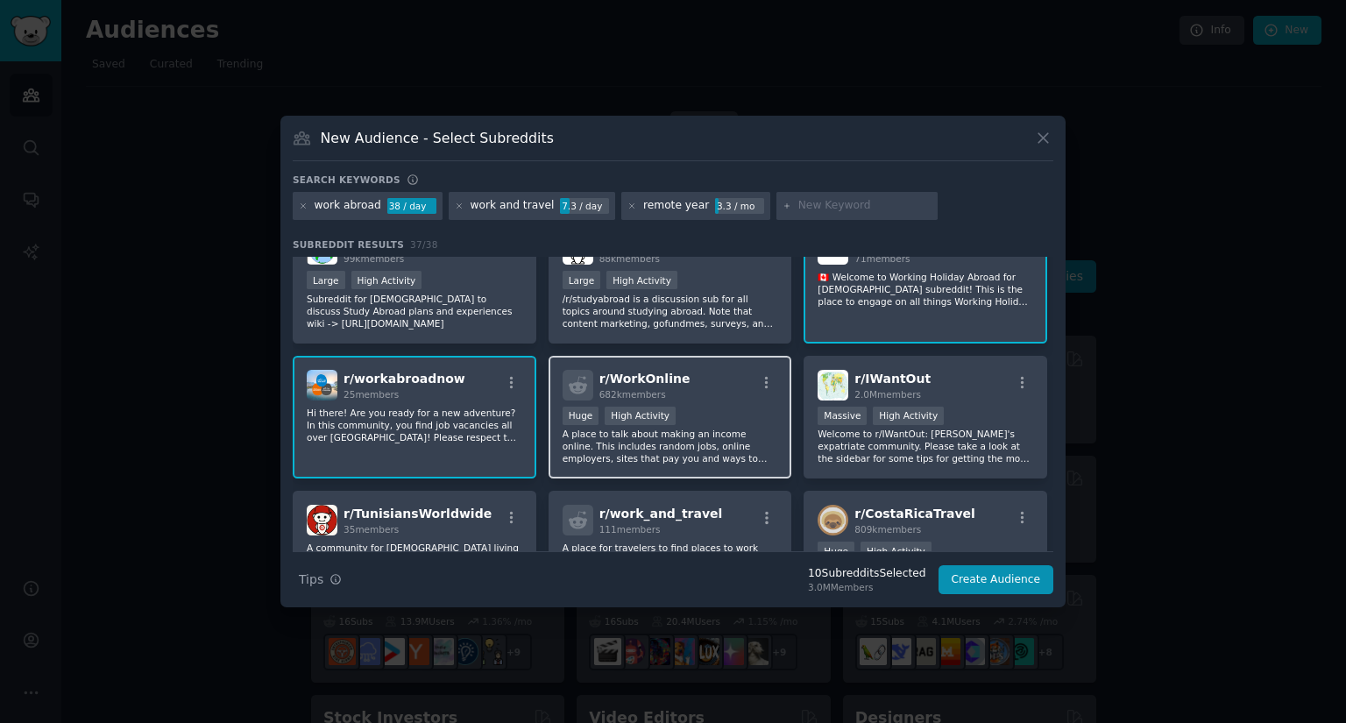
click at [699, 423] on div "Huge High Activity" at bounding box center [671, 418] width 216 height 22
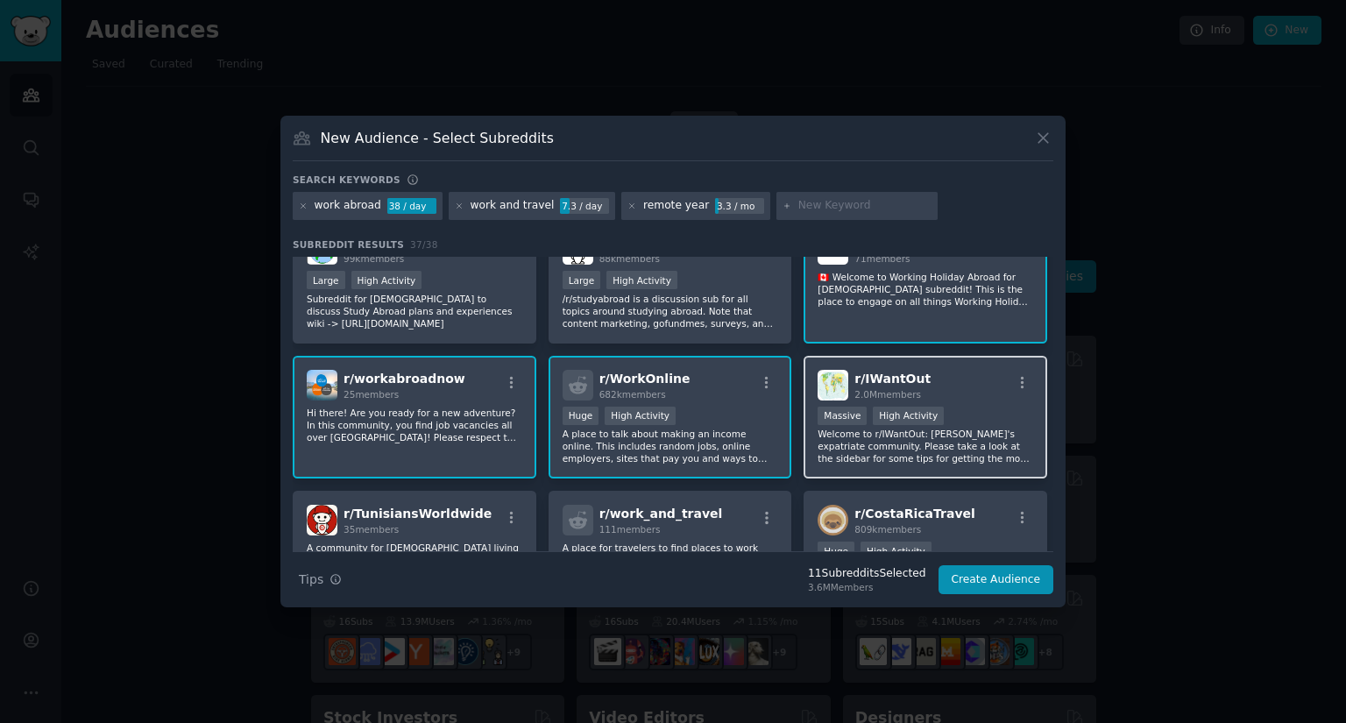
click at [873, 451] on p "Welcome to r/IWantOut: [PERSON_NAME]'s expatriate community. Please take a look…" at bounding box center [926, 446] width 216 height 37
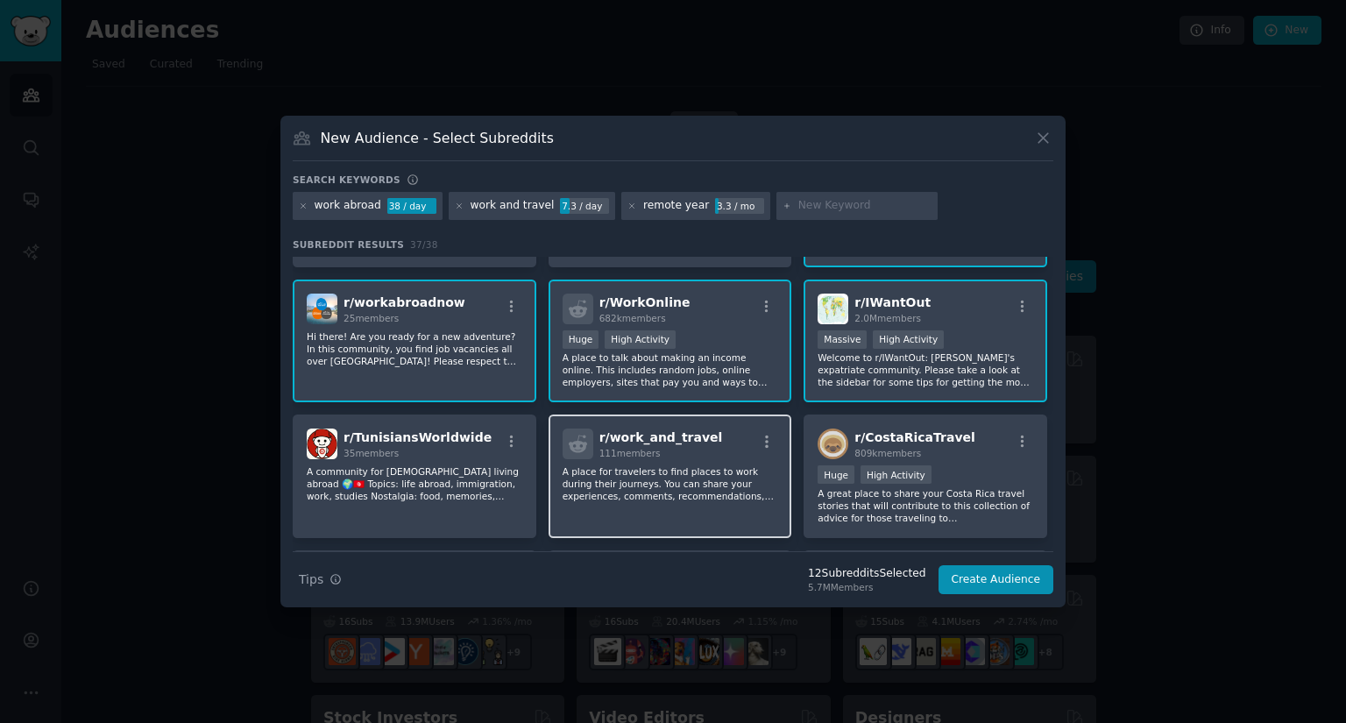
scroll to position [789, 0]
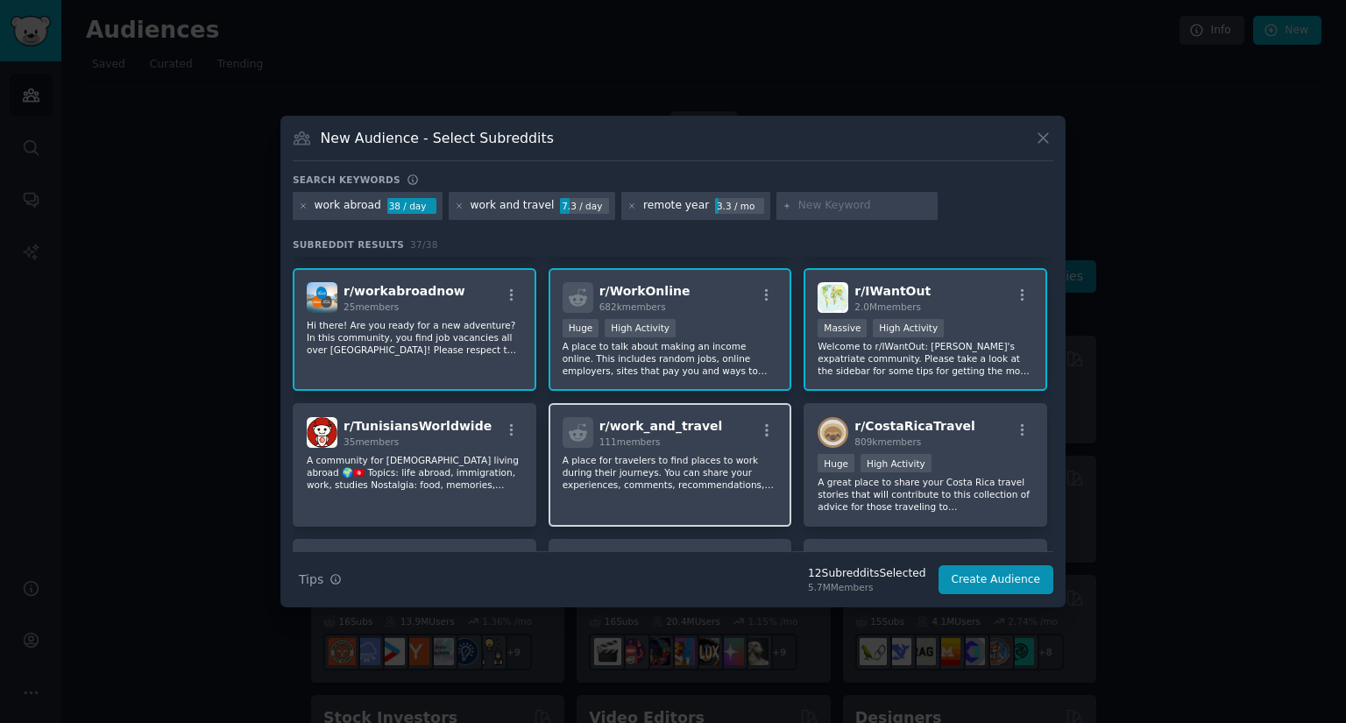
click at [707, 458] on p "A place for travelers to find places to work during their journeys. You can sha…" at bounding box center [671, 472] width 216 height 37
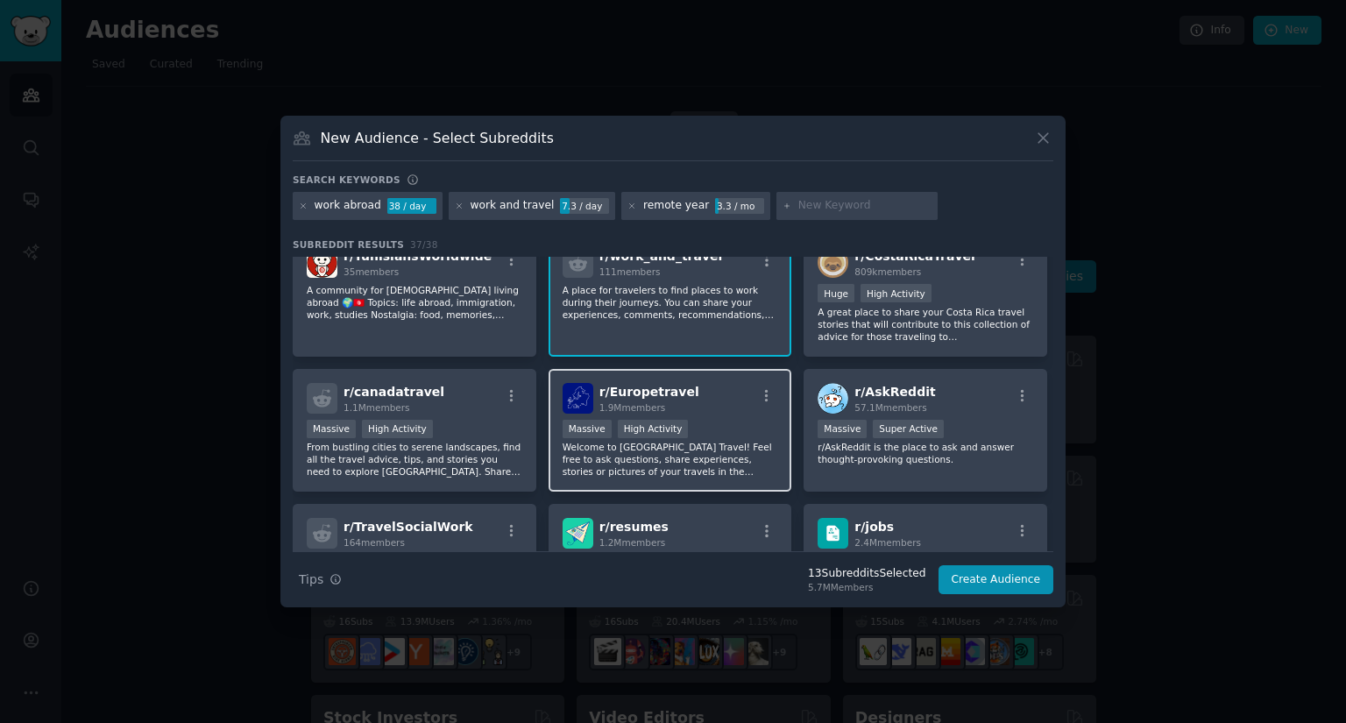
scroll to position [964, 0]
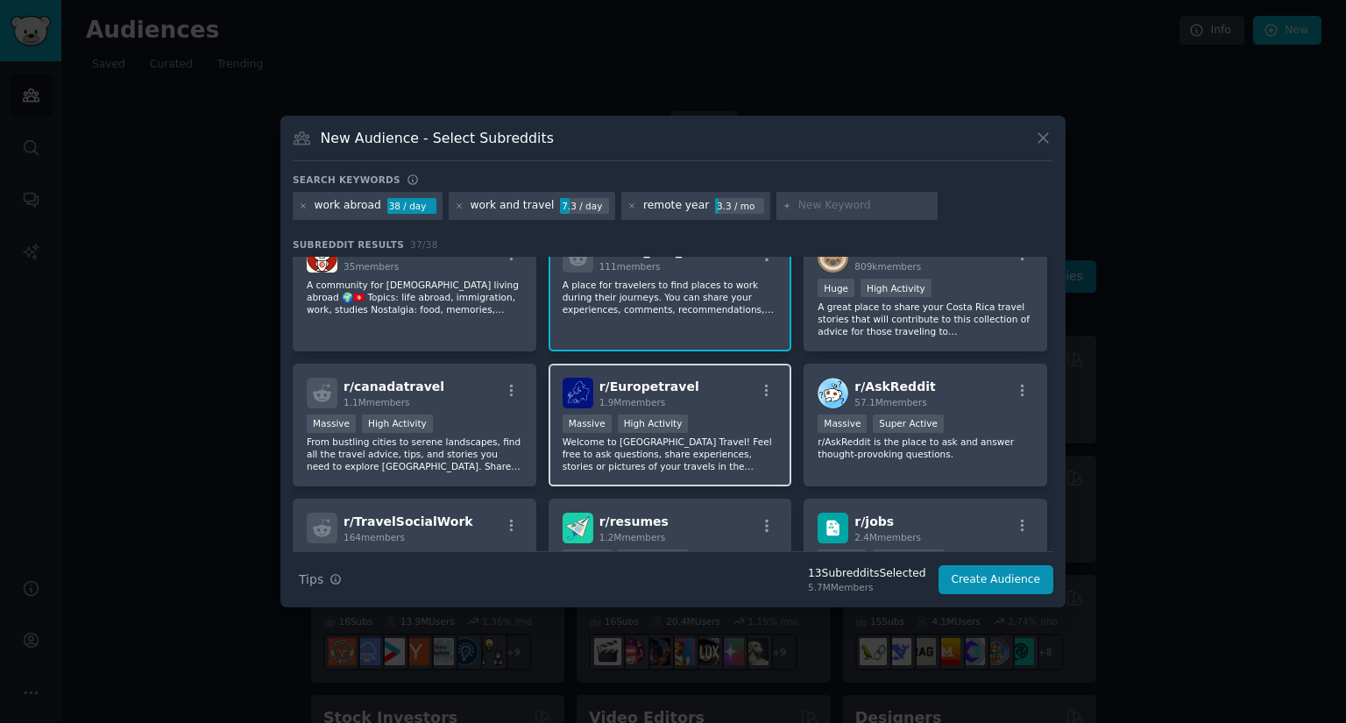
click at [643, 458] on p "Welcome to [GEOGRAPHIC_DATA] Travel! Feel free to ask questions, share experien…" at bounding box center [671, 454] width 216 height 37
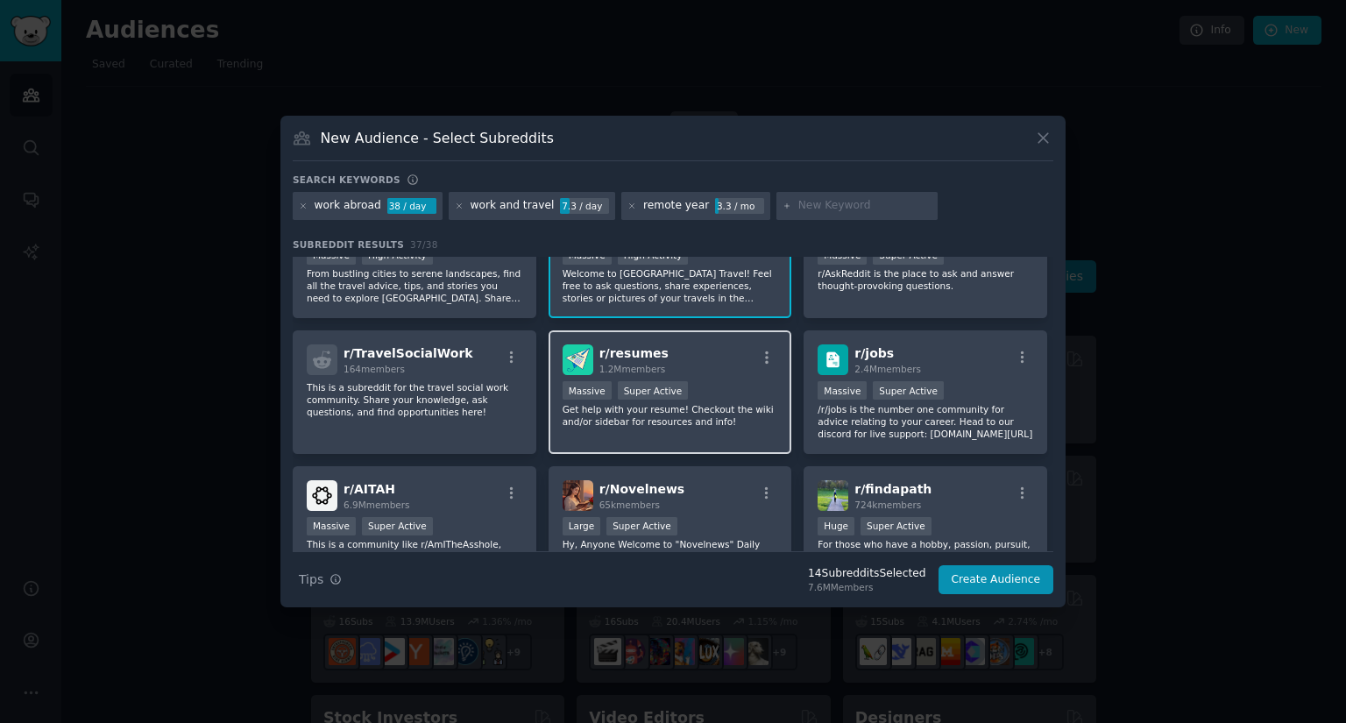
scroll to position [1140, 0]
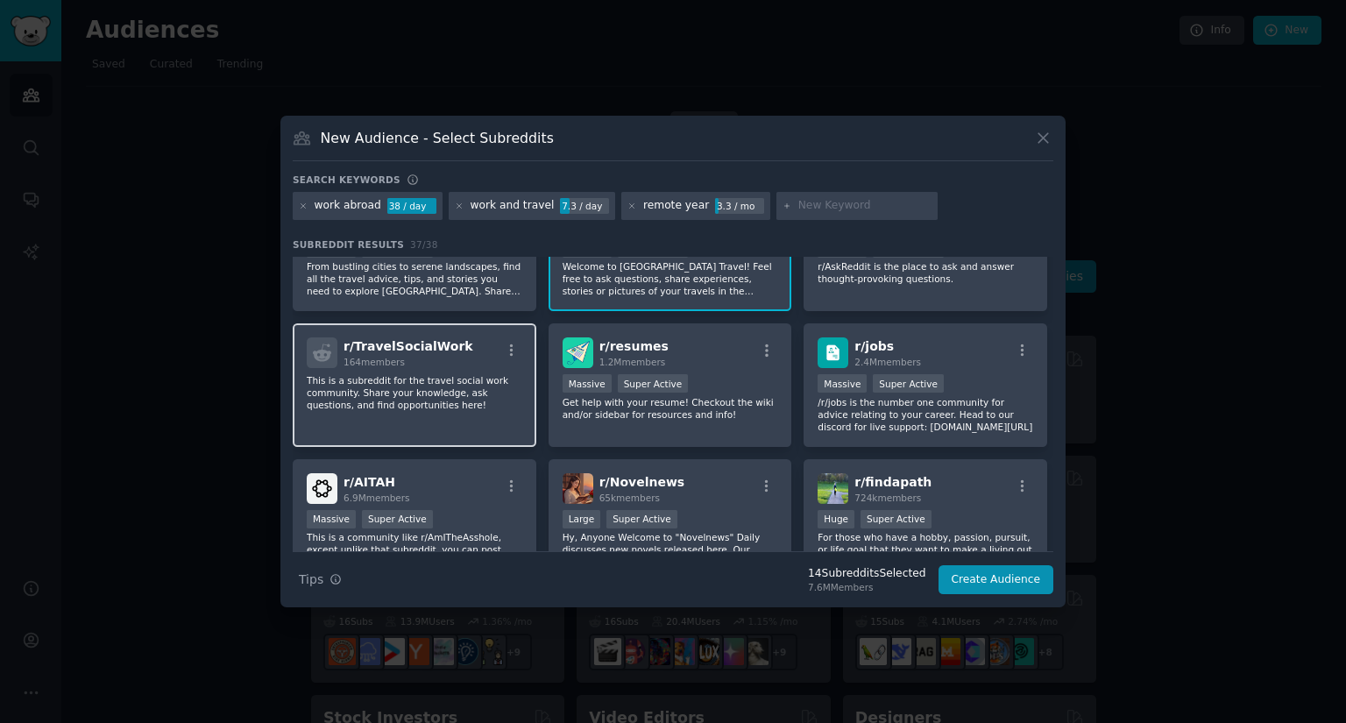
click at [442, 415] on div "r/ TravelSocialWork 164 members This is a subreddit for the travel social work …" at bounding box center [415, 385] width 244 height 124
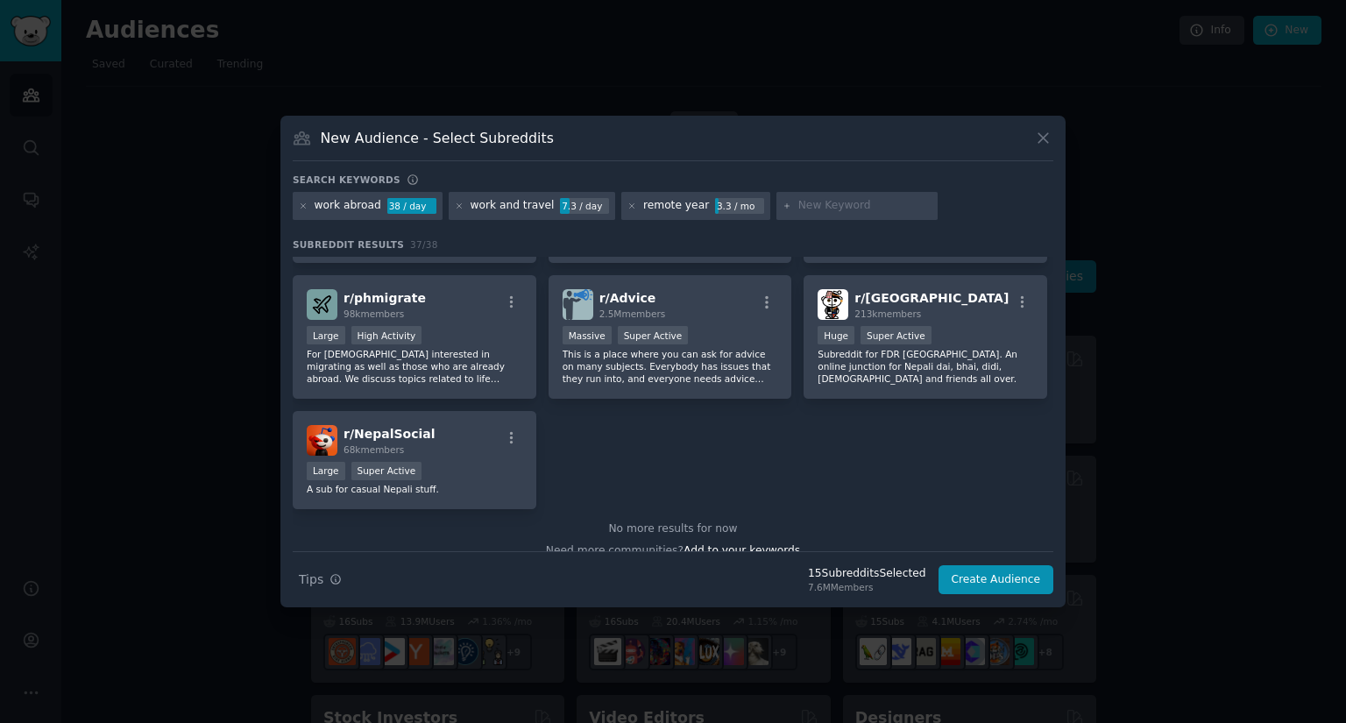
scroll to position [1478, 0]
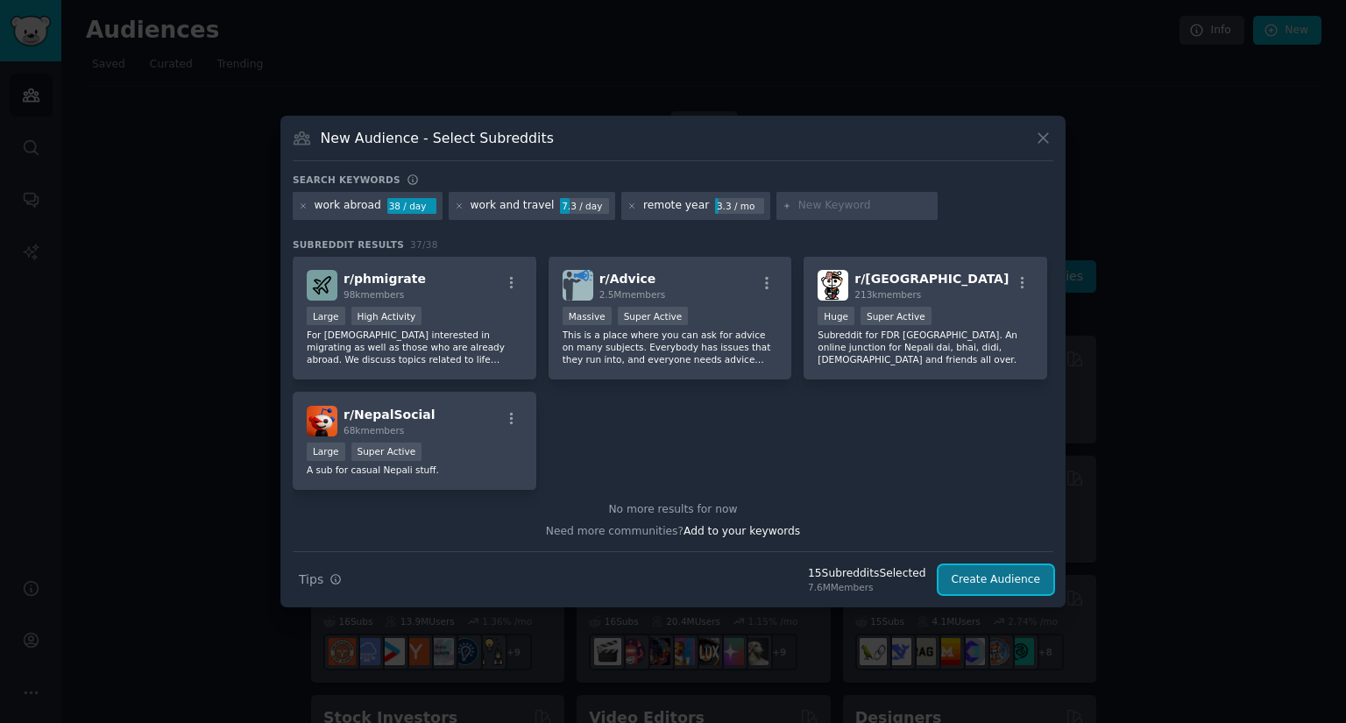
click at [990, 579] on button "Create Audience" at bounding box center [997, 580] width 116 height 30
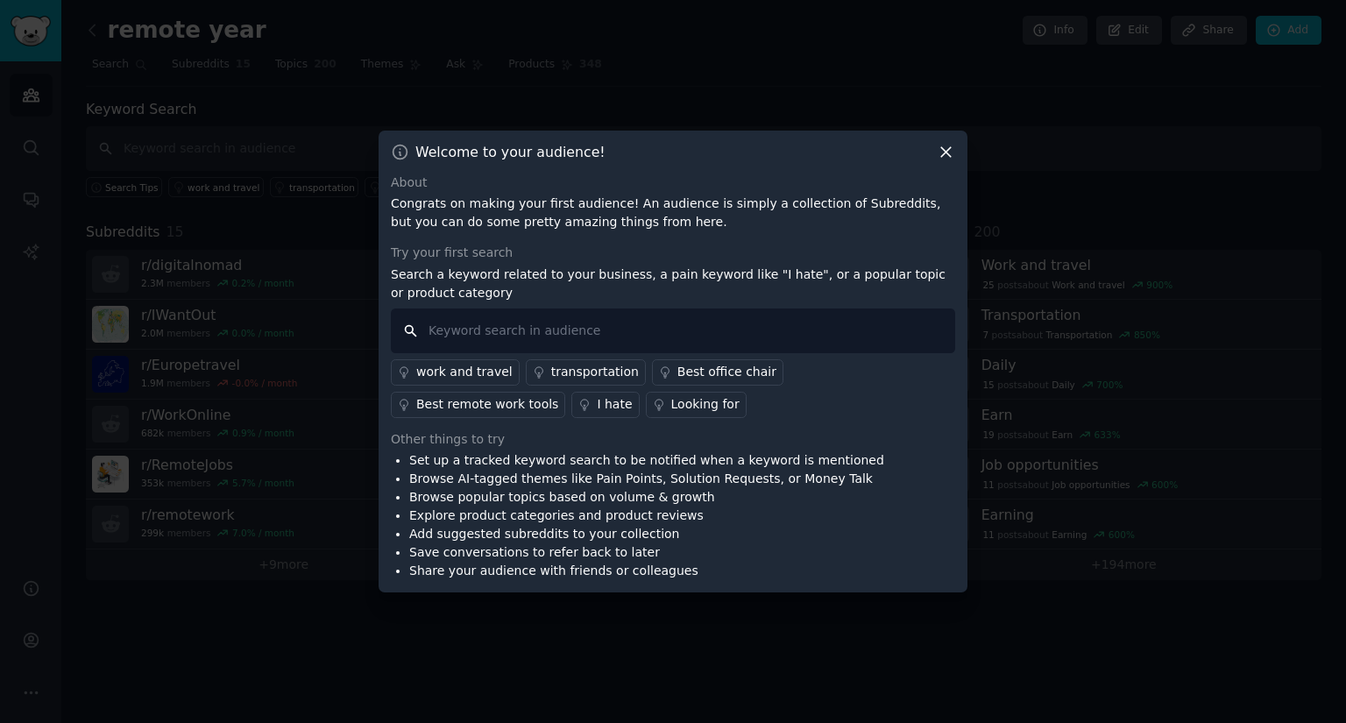
click at [533, 334] on input "text" at bounding box center [673, 331] width 564 height 45
drag, startPoint x: 451, startPoint y: 205, endPoint x: 529, endPoint y: 204, distance: 78.0
click at [529, 204] on p "Congrats on making your first audience! An audience is simply a collection of S…" at bounding box center [673, 213] width 564 height 37
click at [512, 337] on input "text" at bounding box center [673, 331] width 564 height 45
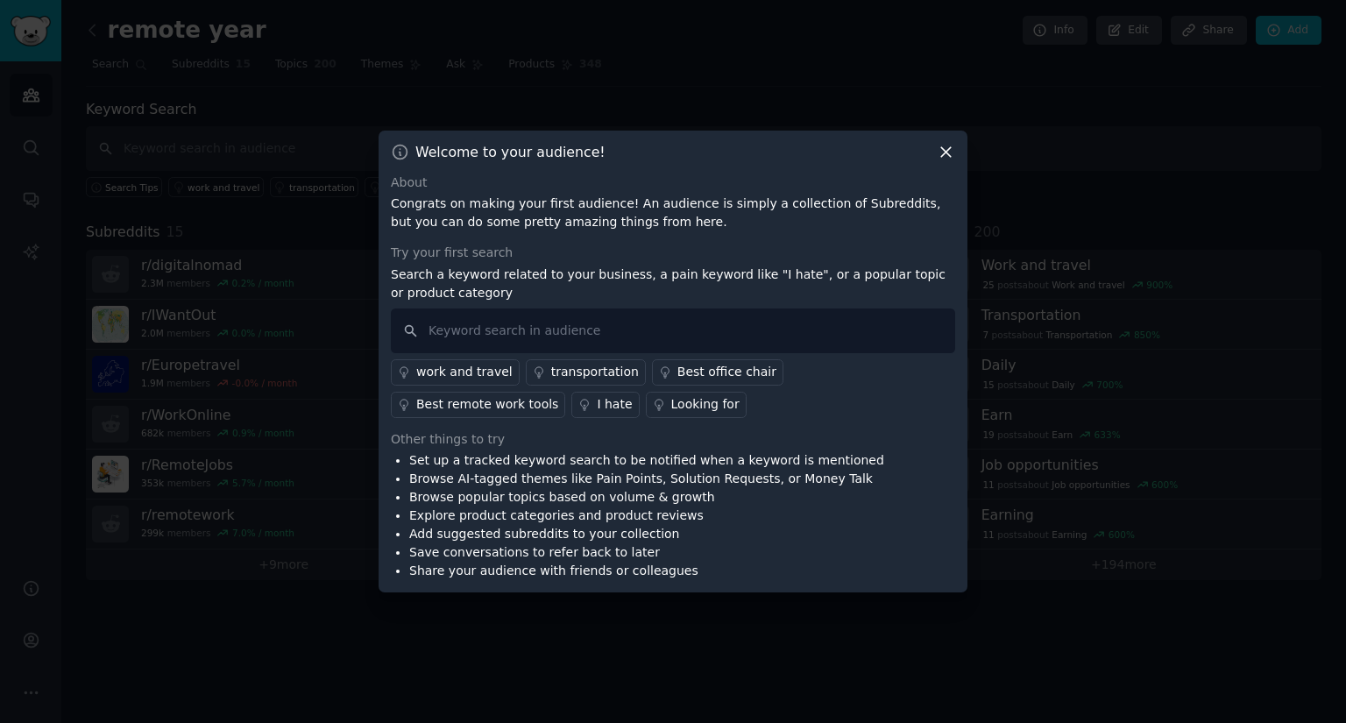
click at [498, 372] on div "work and travel" at bounding box center [464, 372] width 96 height 18
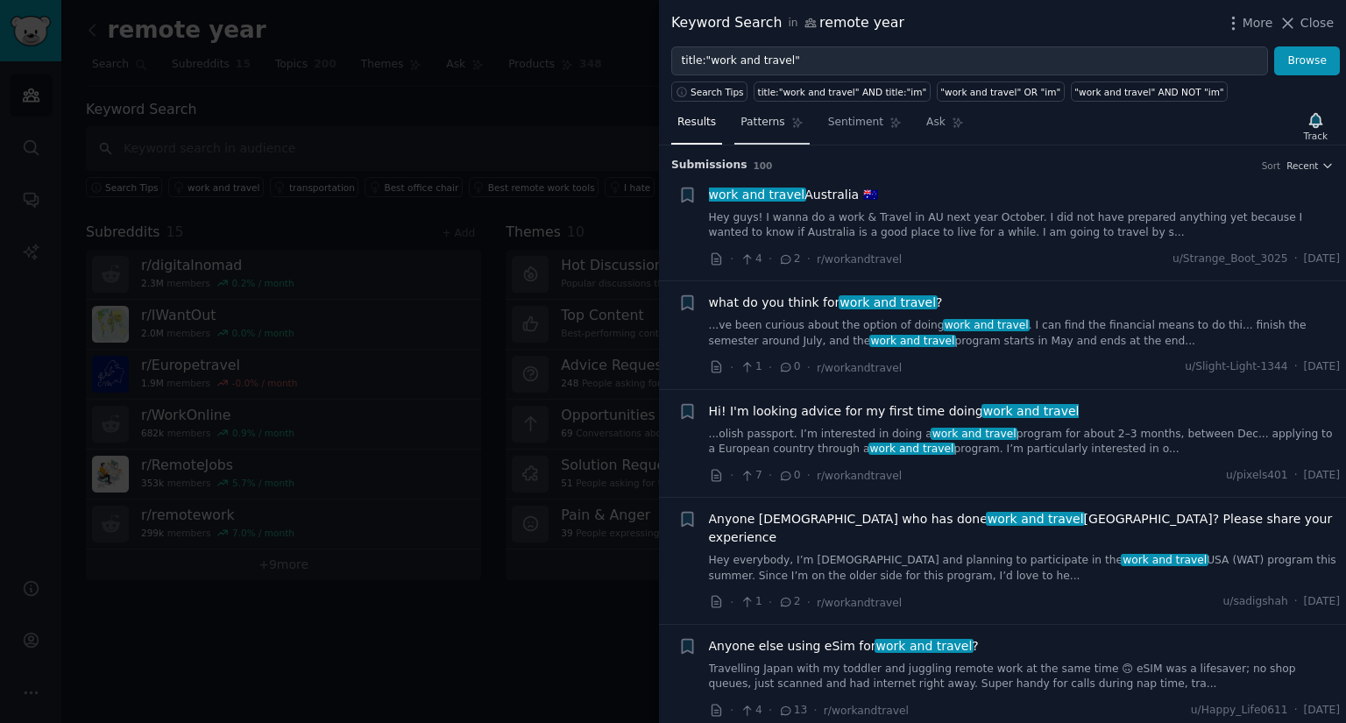
click at [757, 123] on span "Patterns" at bounding box center [763, 123] width 44 height 16
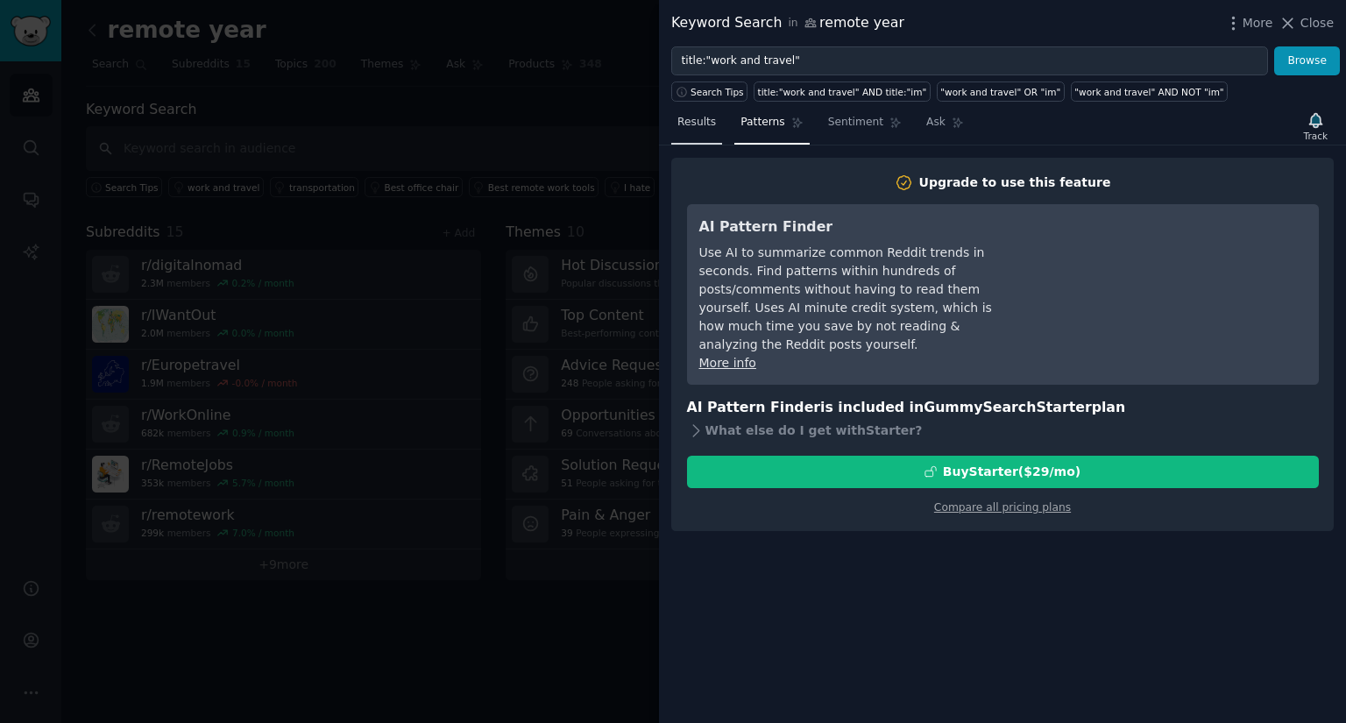
click at [703, 130] on link "Results" at bounding box center [696, 127] width 51 height 36
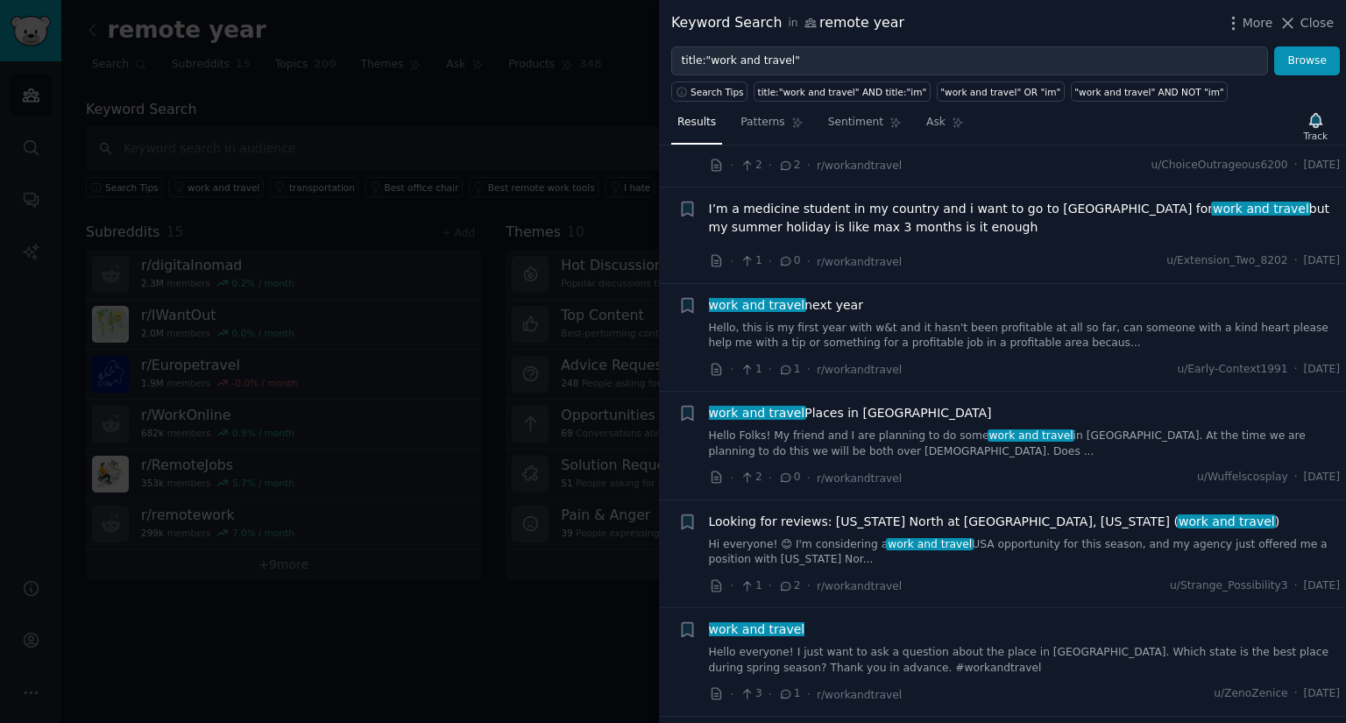
scroll to position [964, 0]
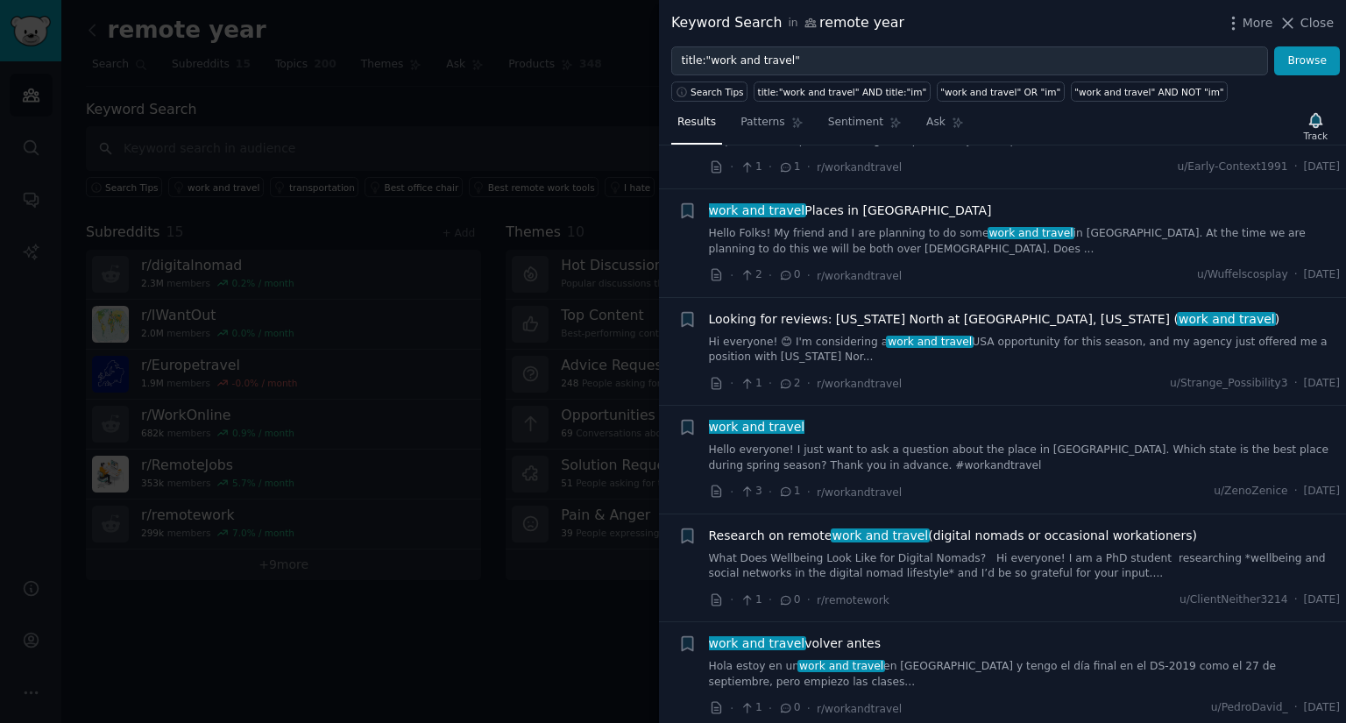
click at [834, 335] on link "Hi everyone! 😊 I'm considering a work and travel [GEOGRAPHIC_DATA] opportunity …" at bounding box center [1025, 350] width 632 height 31
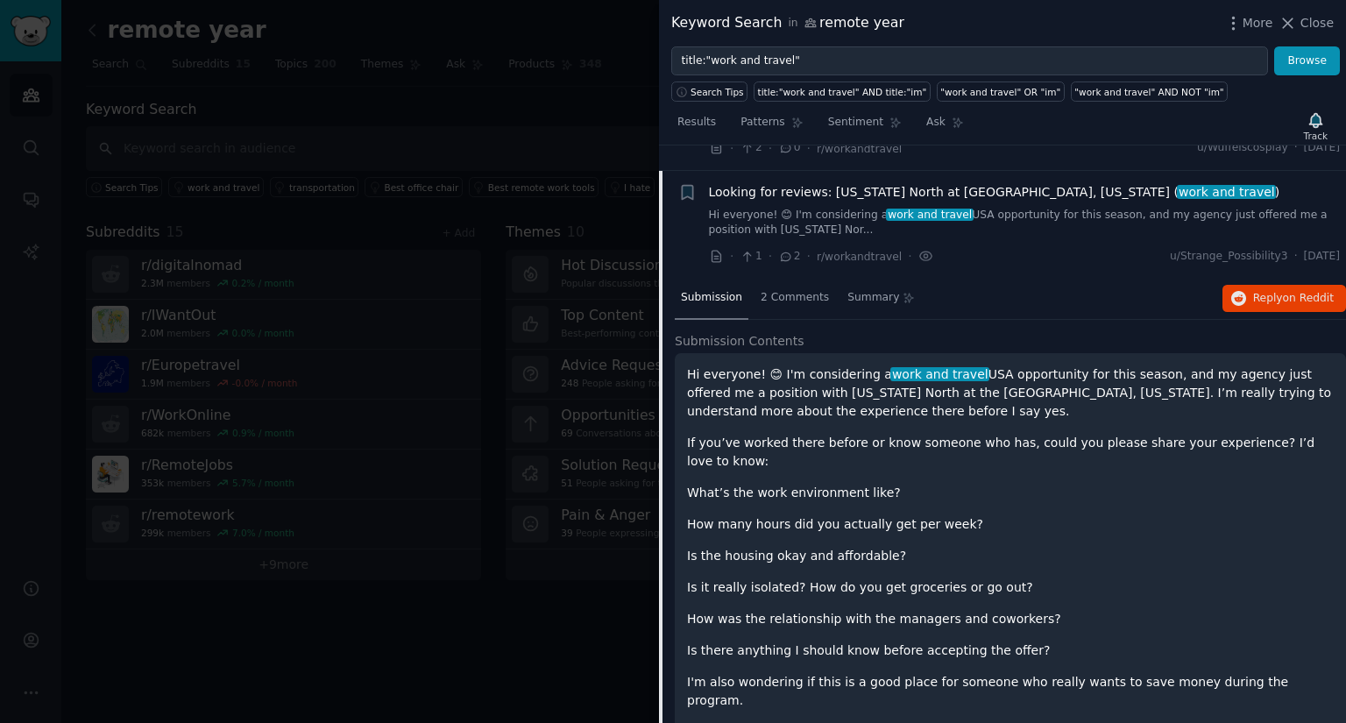
scroll to position [1096, 0]
